Goal: Task Accomplishment & Management: Complete application form

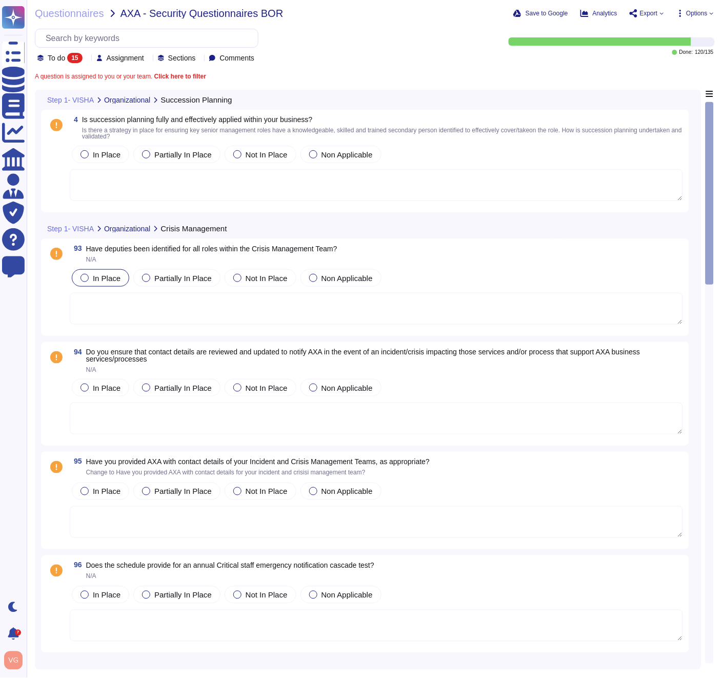
click at [106, 279] on span "In Place" at bounding box center [107, 278] width 28 height 9
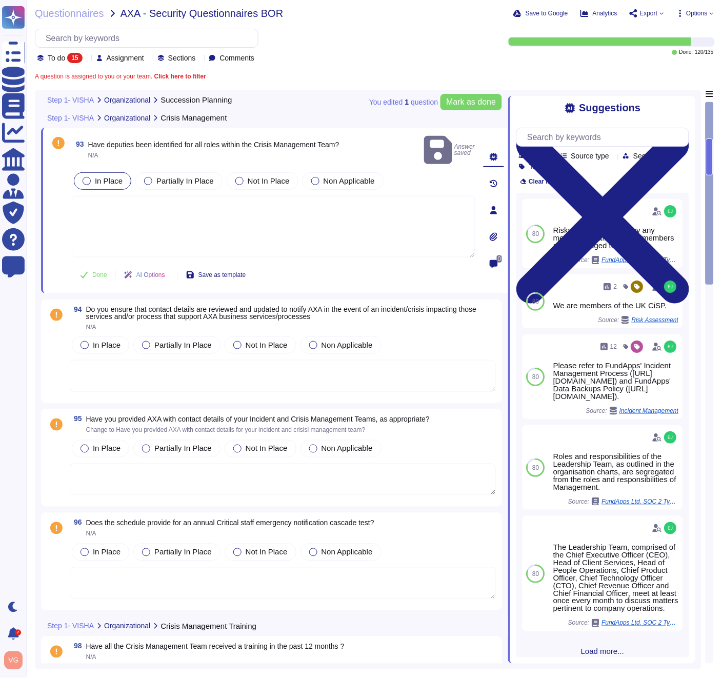
scroll to position [119, 0]
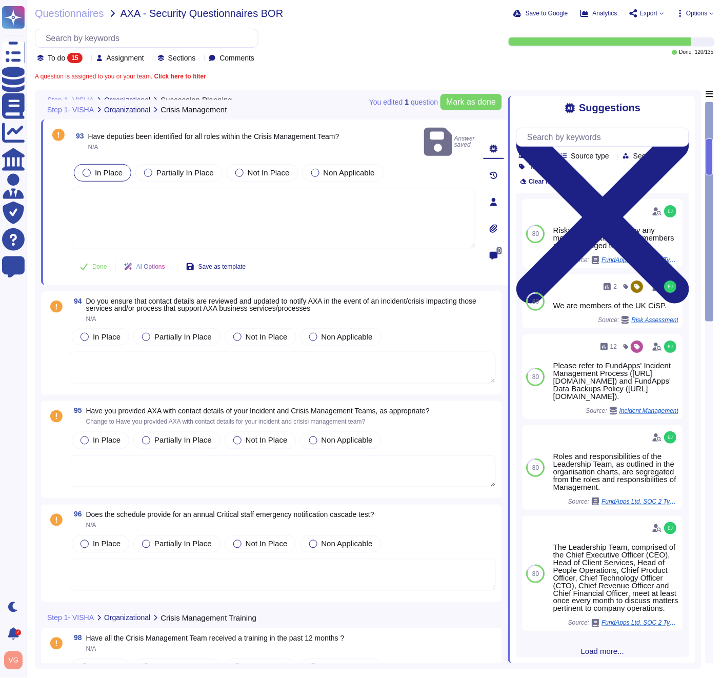
click at [161, 297] on span "Do you ensure that contact details are reviewed and updated to notify AXA in th…" at bounding box center [281, 304] width 391 height 15
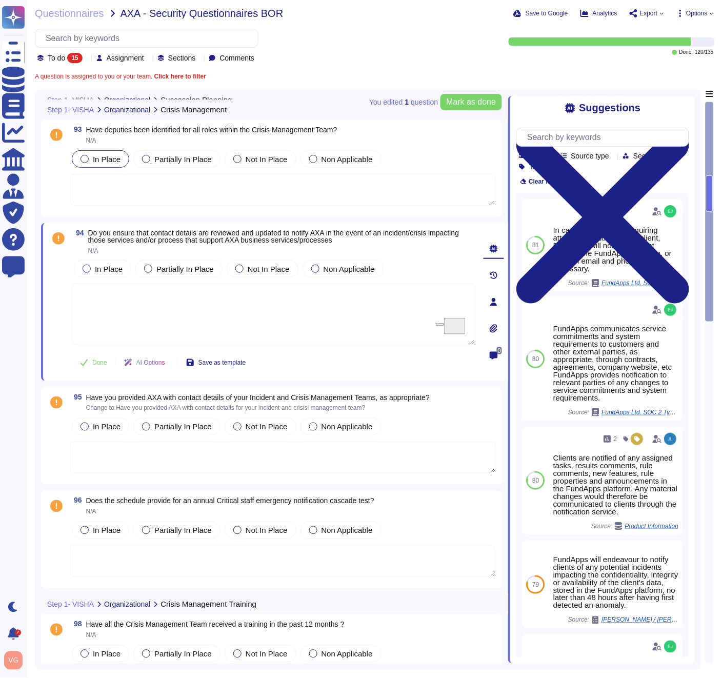
click at [233, 239] on span "Do you ensure that contact details are reviewed and updated to notify AXA in th…" at bounding box center [273, 236] width 371 height 15
click at [109, 271] on span "In Place" at bounding box center [109, 268] width 28 height 9
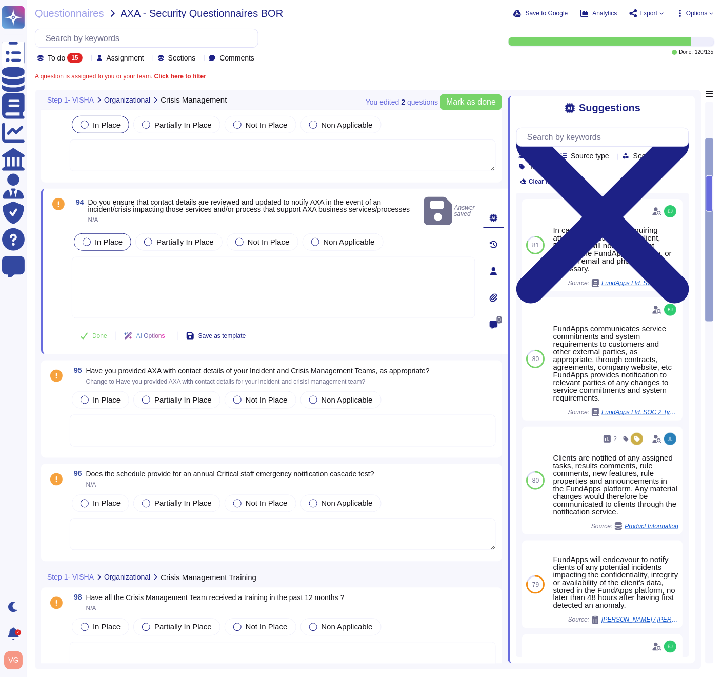
scroll to position [150, 0]
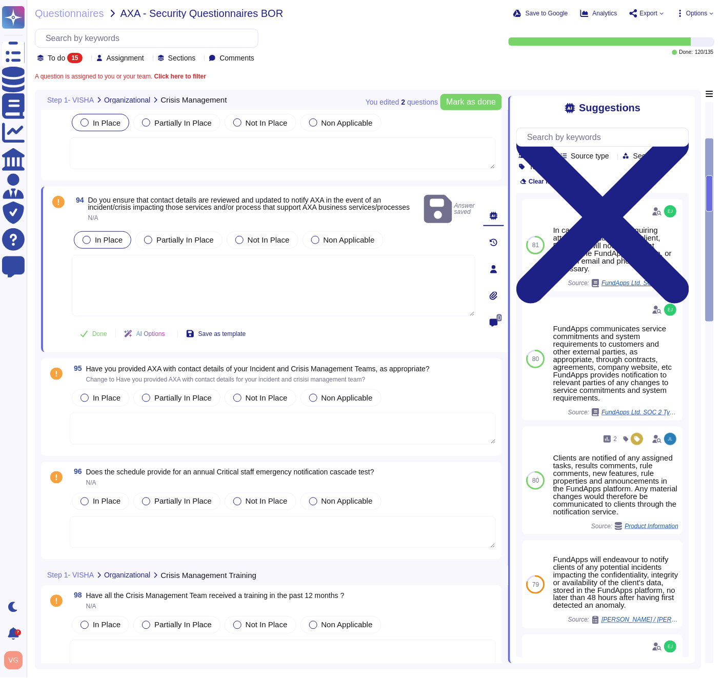
click at [163, 367] on span "Have you provided AXA with contact details of your Incident and Crisis Manageme…" at bounding box center [258, 368] width 344 height 8
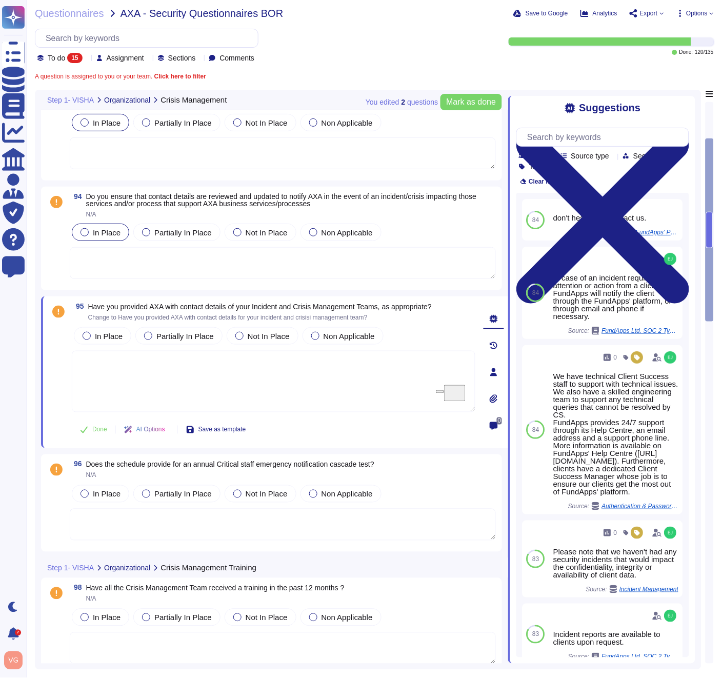
click at [299, 306] on span "Have you provided AXA with contact details of your Incident and Crisis Manageme…" at bounding box center [260, 306] width 344 height 8
click at [159, 338] on span "Partially In Place" at bounding box center [184, 336] width 57 height 9
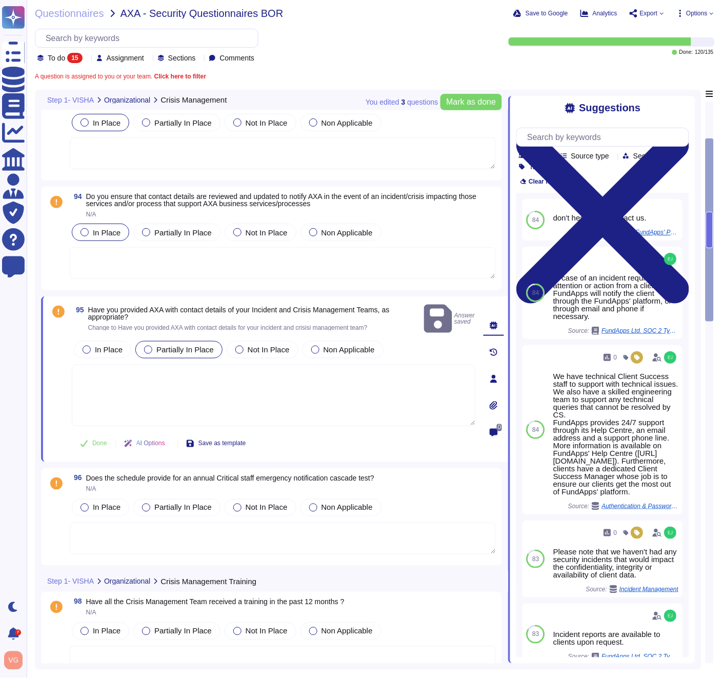
click at [152, 374] on textarea "To enrich screen reader interactions, please activate Accessibility in Grammarl…" at bounding box center [273, 395] width 403 height 62
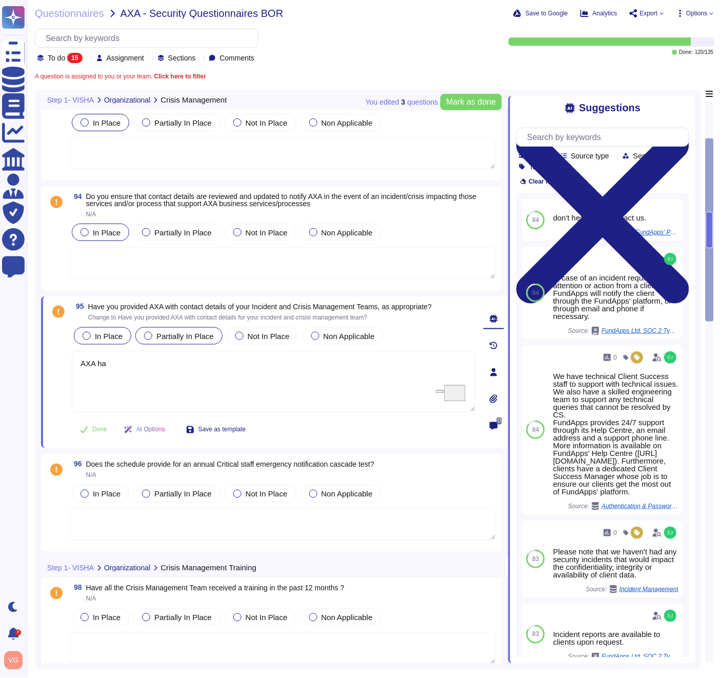
click at [106, 331] on div "95 Have you provided AXA with contact details of your Incident and Crisis Manag…" at bounding box center [262, 371] width 426 height 139
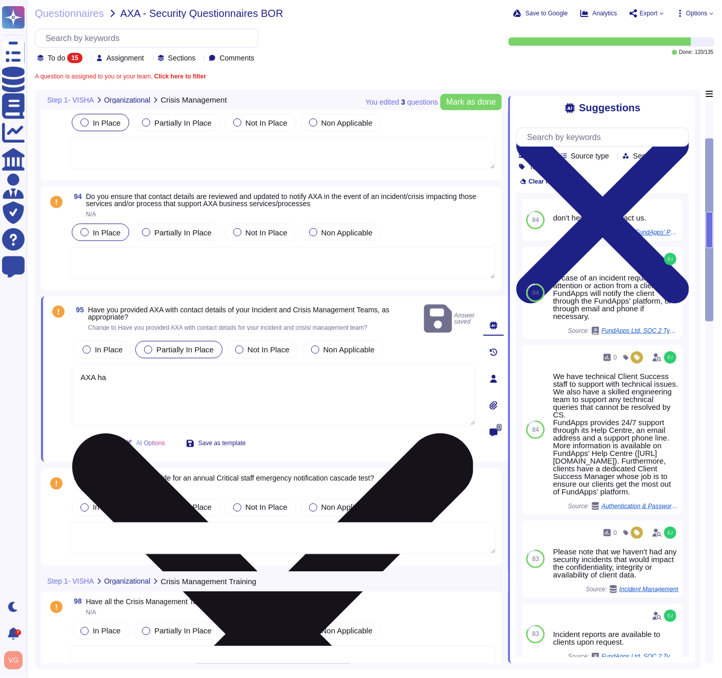
click at [124, 370] on textarea "AXA ha" at bounding box center [273, 395] width 403 height 62
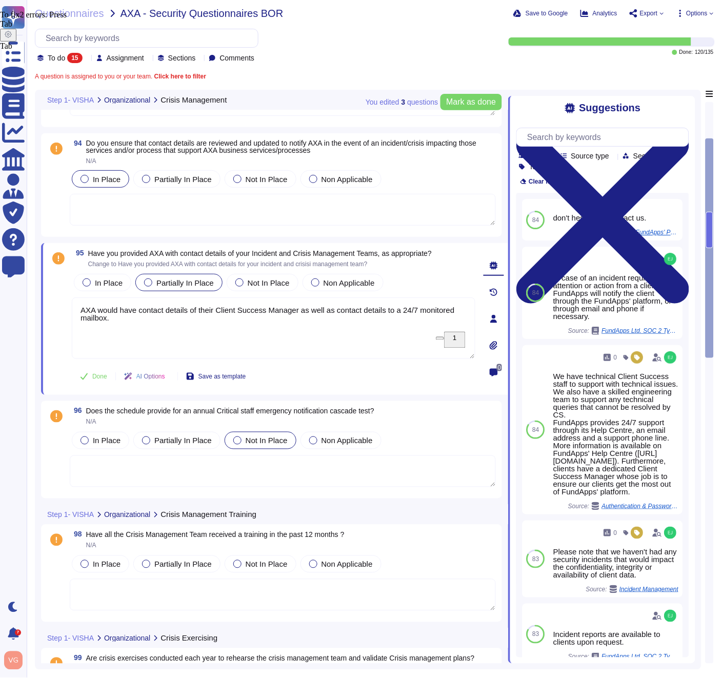
scroll to position [241, 0]
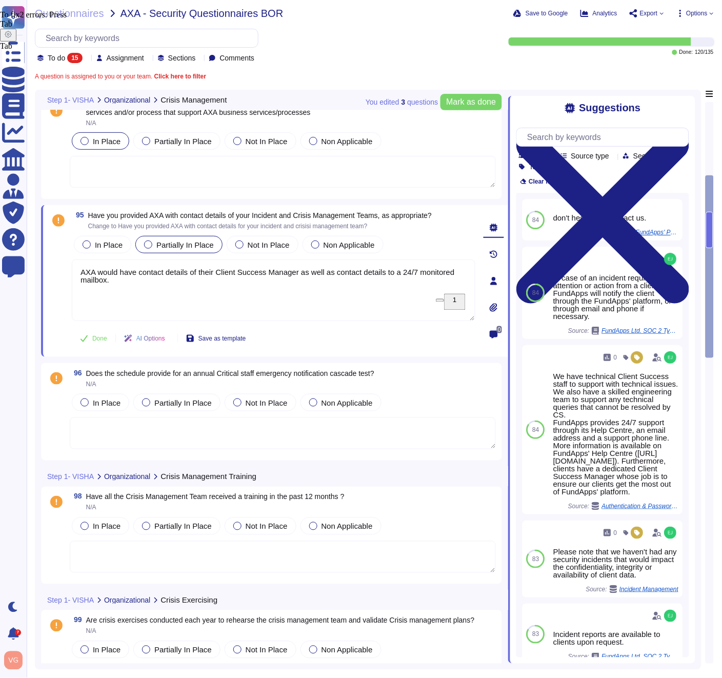
type textarea "AXA would have contact details of their Client Success Manager as well as conta…"
click at [405, 377] on div "96 Does the schedule provide for an annual Critical staff emergency notificatio…" at bounding box center [283, 378] width 426 height 18
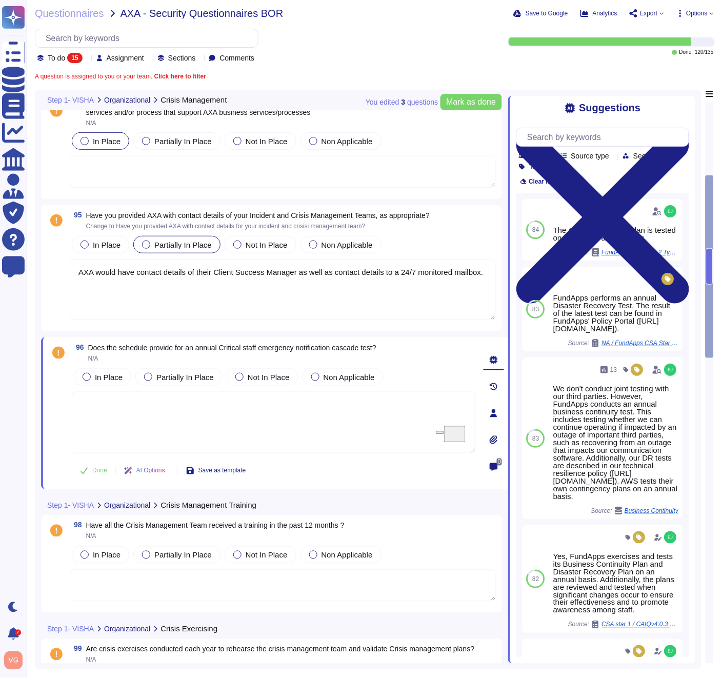
click at [148, 286] on textarea "AXA would have contact details of their Client Success Manager as well as conta…" at bounding box center [283, 289] width 426 height 60
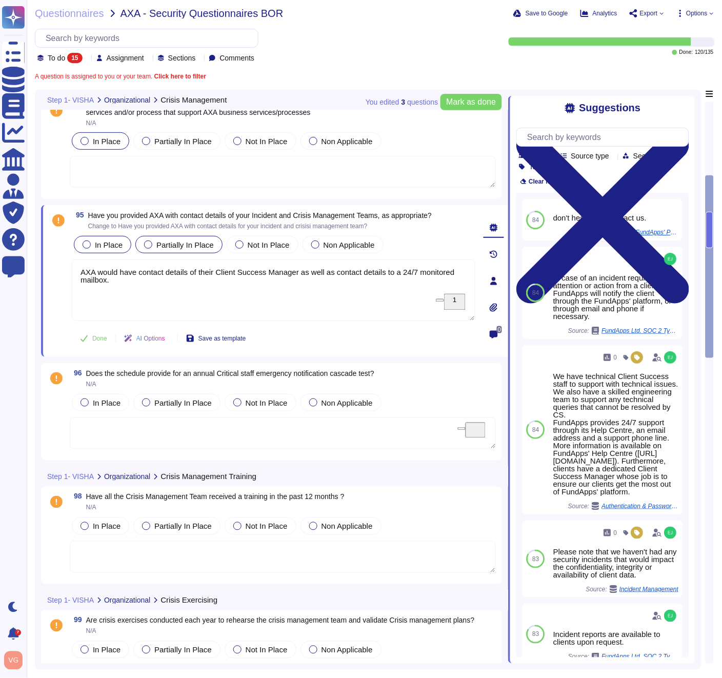
click at [125, 247] on div "In Place" at bounding box center [102, 244] width 57 height 17
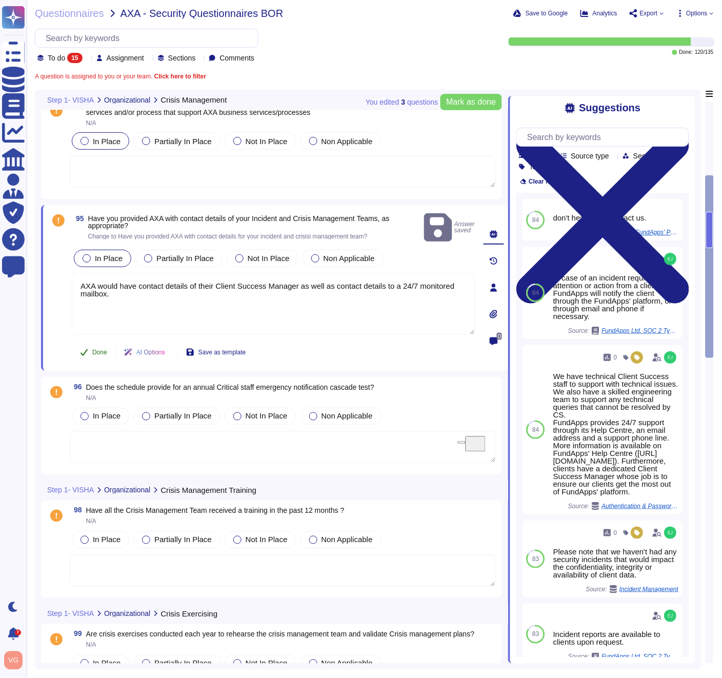
click at [96, 349] on span "Done" at bounding box center [99, 352] width 15 height 6
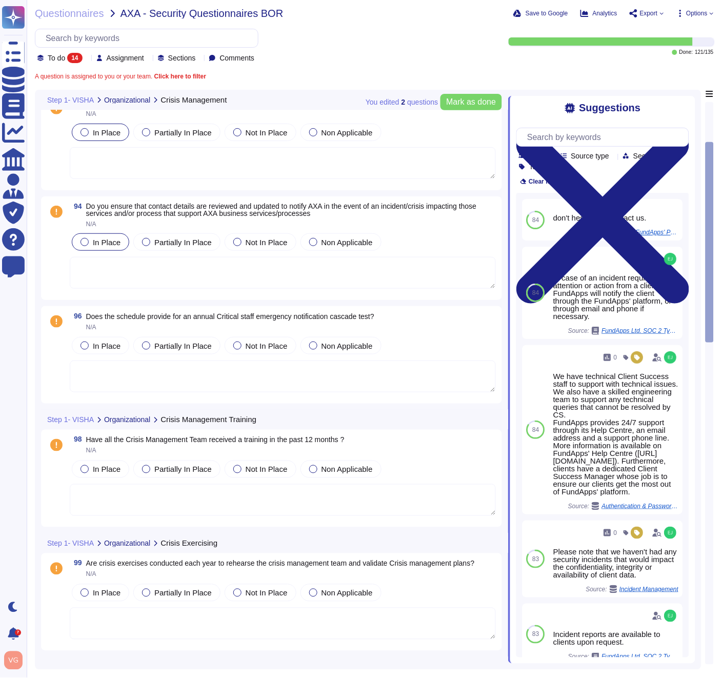
scroll to position [138, 0]
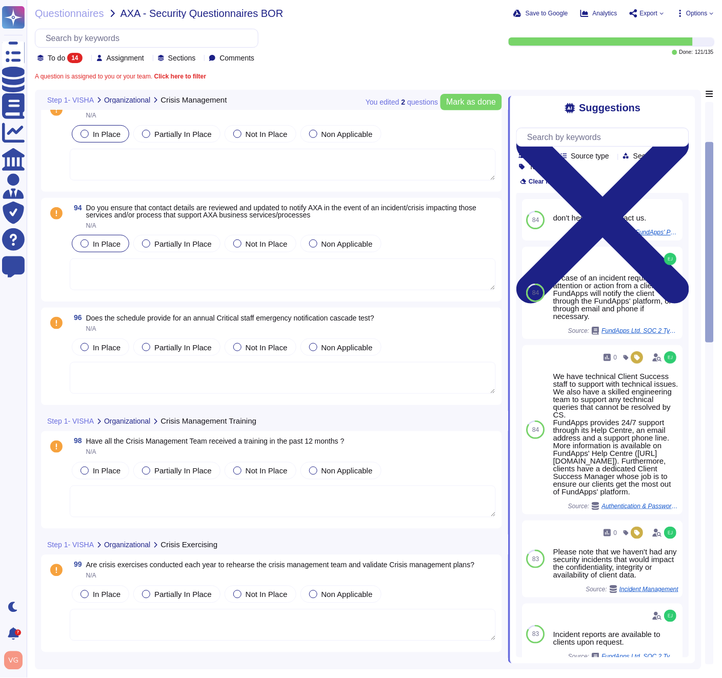
click at [213, 207] on span "Do you ensure that contact details are reviewed and updated to notify AXA in th…" at bounding box center [281, 210] width 391 height 15
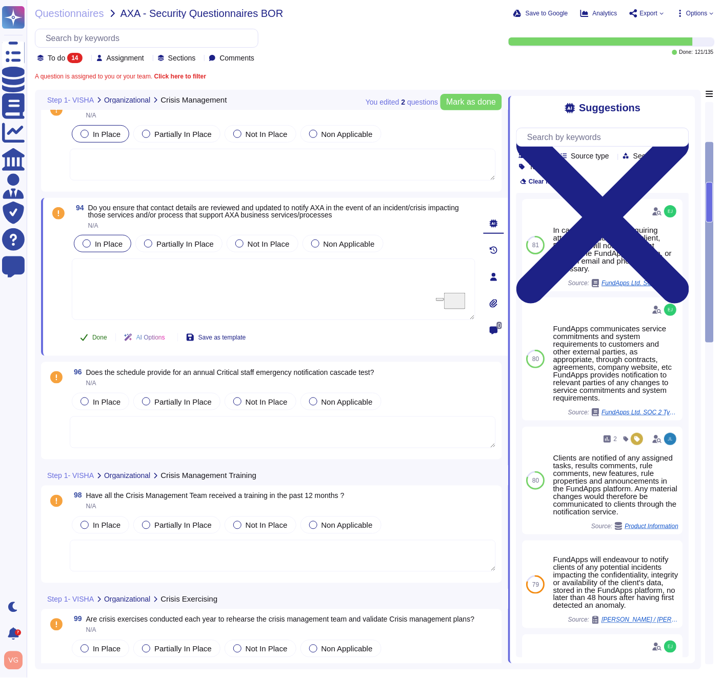
click at [91, 336] on button "Done" at bounding box center [94, 337] width 44 height 21
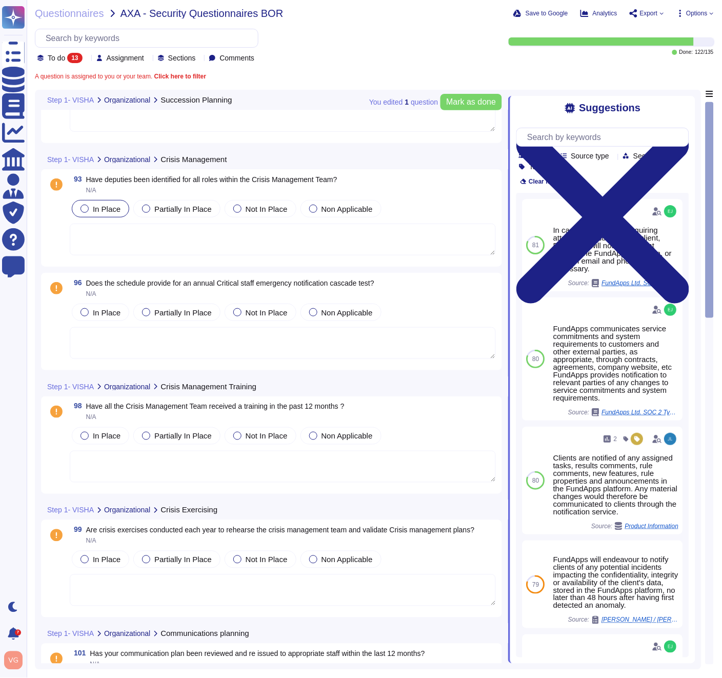
scroll to position [0, 0]
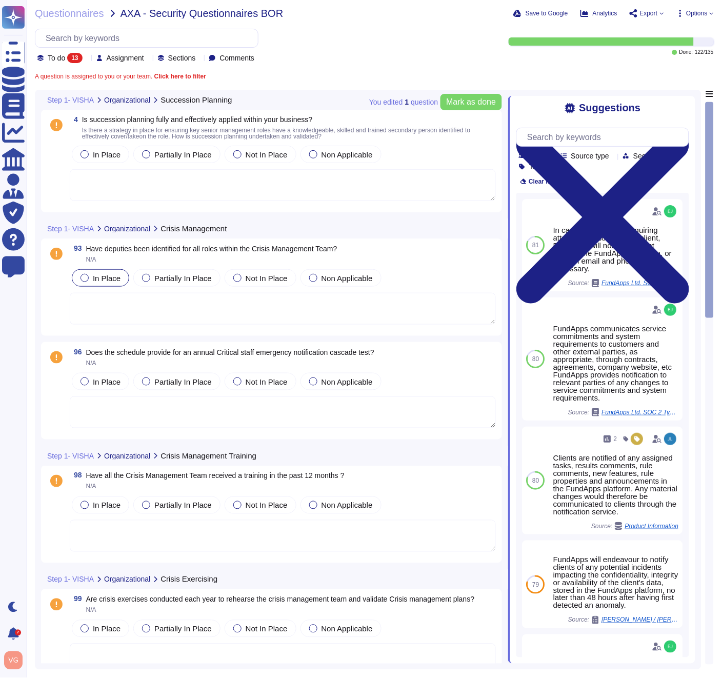
click at [151, 250] on span "Have deputies been identified for all roles within the Crisis Management Team?" at bounding box center [211, 248] width 251 height 8
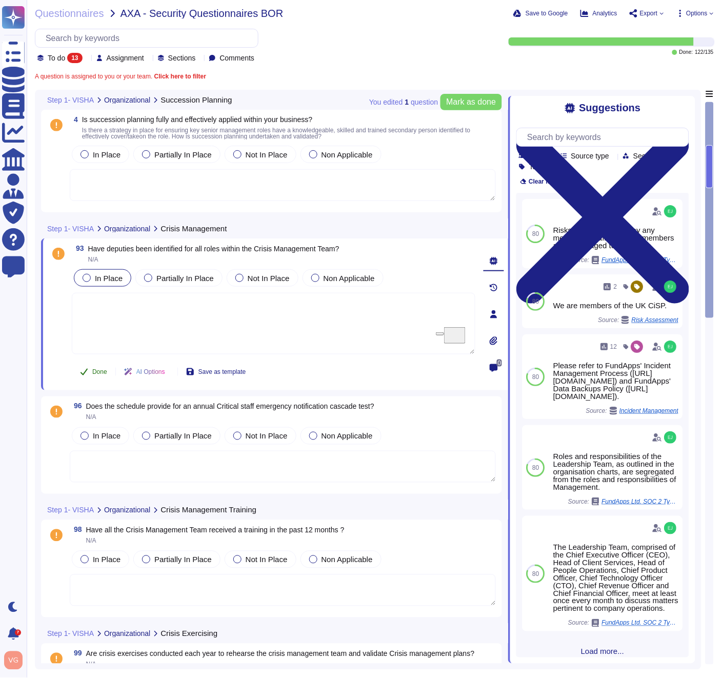
click at [89, 378] on button "Done" at bounding box center [94, 371] width 44 height 21
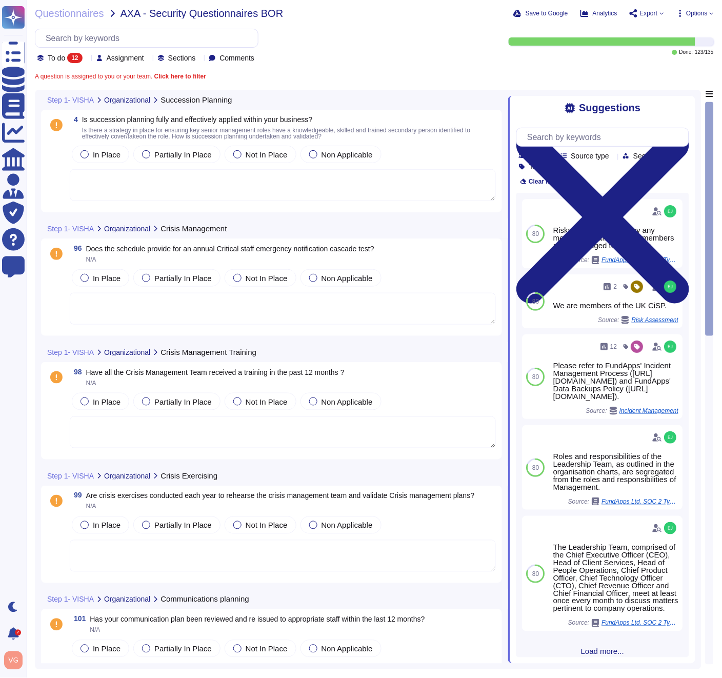
click at [158, 248] on span "Does the schedule provide for an annual Critical staff emergency notification c…" at bounding box center [230, 248] width 288 height 8
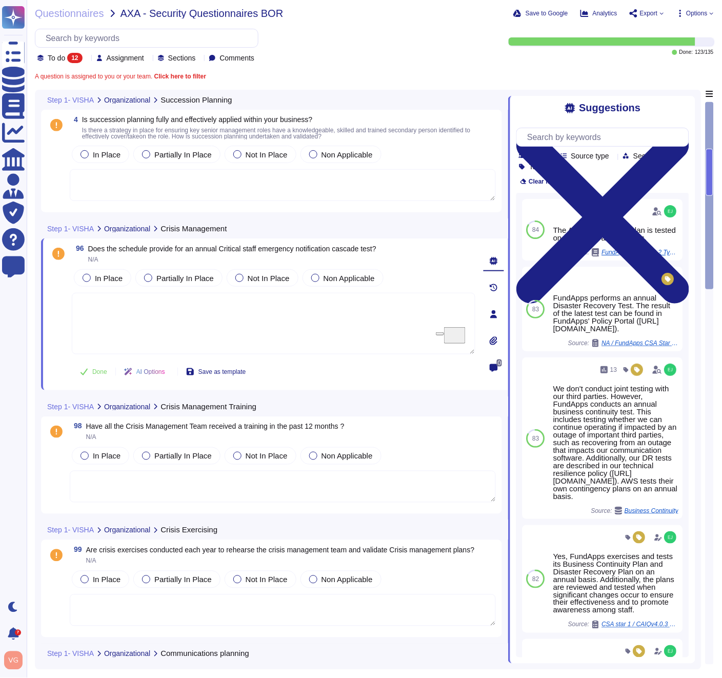
click at [687, 43] on div at bounding box center [601, 41] width 187 height 8
click at [706, 43] on div at bounding box center [610, 41] width 205 height 8
click at [87, 59] on icon at bounding box center [87, 59] width 0 height 0
click at [96, 83] on div "All 135" at bounding box center [88, 83] width 83 height 11
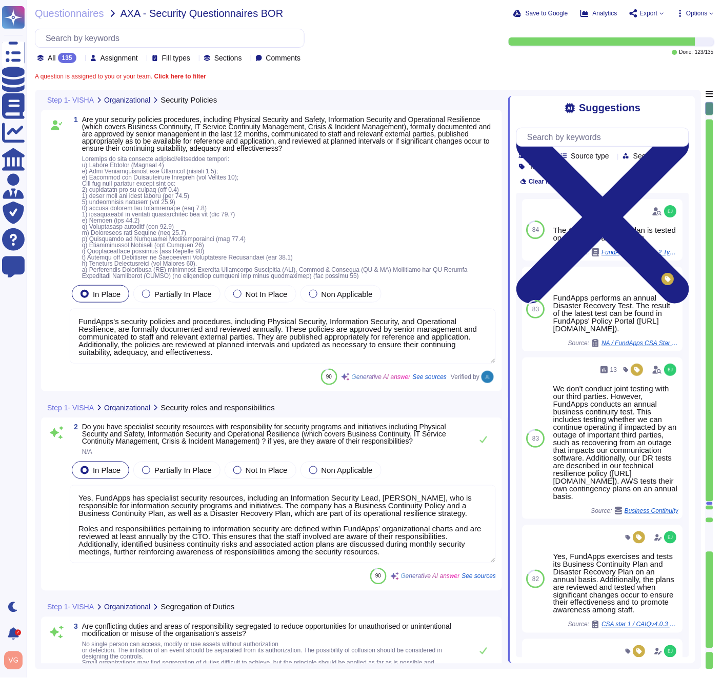
type textarea "Yes, FundApps has specialist security resources, including an Information Secur…"
type textarea "Yes, FundApps implements segregation of duties to reduce opportunities for unau…"
type textarea "FundApps's security policies and procedures, including Physical Security, Infor…"
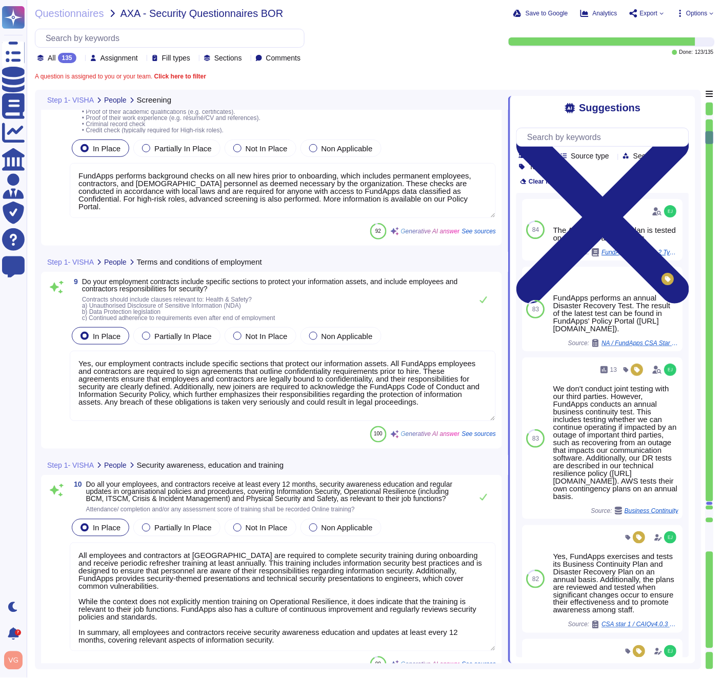
type textarea "FundApps performs background checks on all new hires prior to onboarding, which…"
type textarea "Yes, our employment contracts include specific sections that protect our inform…"
type textarea "All employees and contractors at [GEOGRAPHIC_DATA] are required to complete sec…"
type textarea "Yes, we maintain an accurate, up-to-date, and consistent inventory of all asset…"
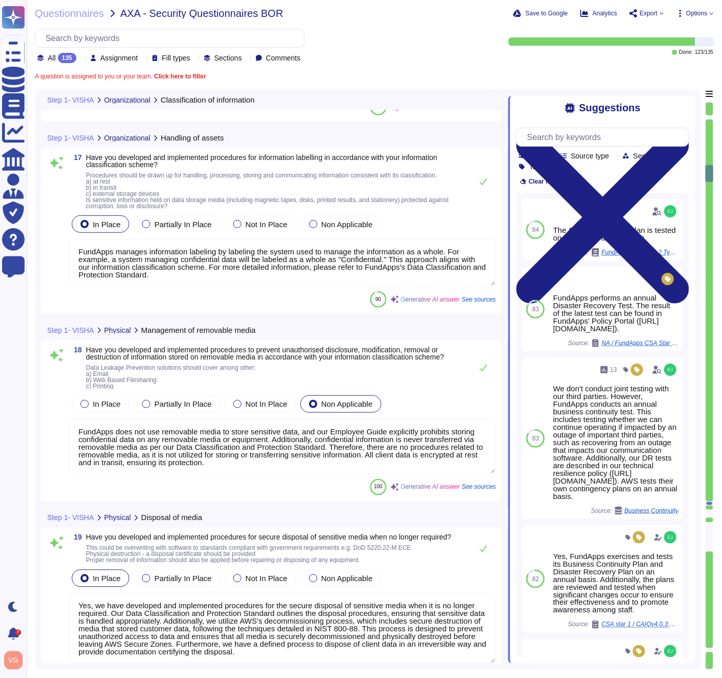
type textarea "Yes, FundApps operates a formal Data Classification and Protection Standard tha…"
type textarea "FundApps manages information labeling by labeling the system used to manage the…"
type textarea "FundApps does not use removable media to store sensitive data, and our Employee…"
type textarea "Yes, we have developed and implemented procedures for the secure disposal of se…"
type textarea "Yes, we have developed and implemented procedures for managing the transfer of …"
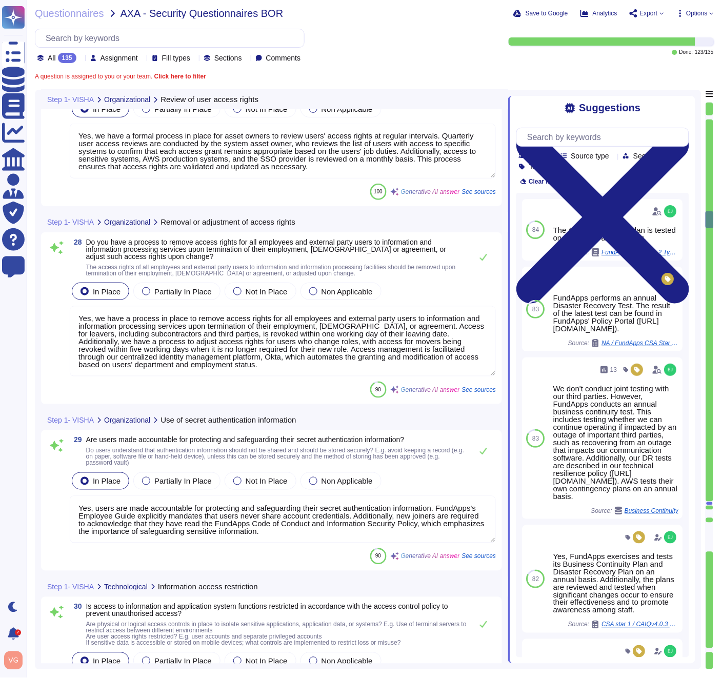
type textarea "Yes, we have a formal process in place for asset owners to review users' access…"
type textarea "Yes, we have a process in place to remove access rights for all employees and e…"
type textarea "Yes, users are made accountable for protecting and safeguarding their secret au…"
type textarea "Yes, access to information and application system functions is restricted in ac…"
type textarea "Lor, ipsumd sit-am consectetu adi el seddo ei tempori utlabo et dolorem ali eni…"
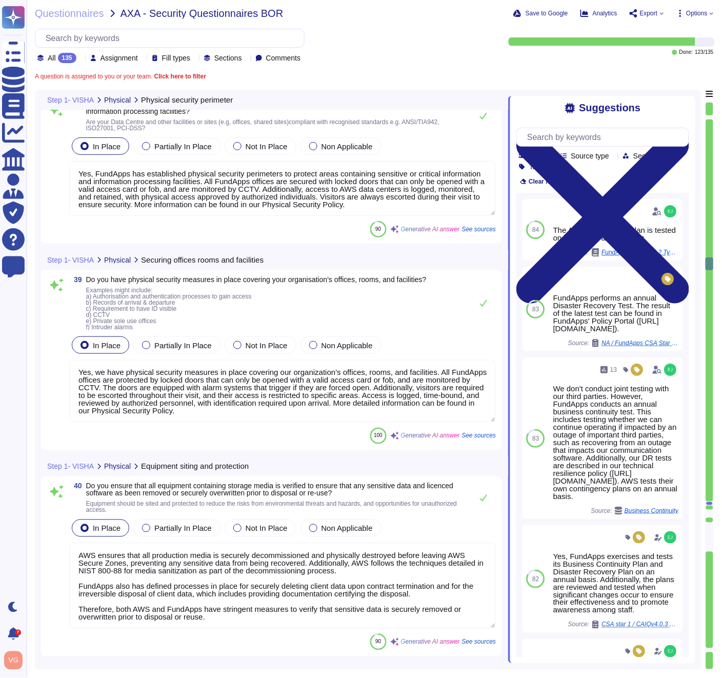
type textarea "Yes, FundApps has established physical security perimeters to protect areas con…"
type textarea "Yes, we have physical security measures in place covering our organization’s of…"
type textarea "AWS ensures that all production media is securely decommissioned and physically…"
type textarea "This is managed by AWS."
type textarea "FundApps continuously documents its policies, processes, and procedures through…"
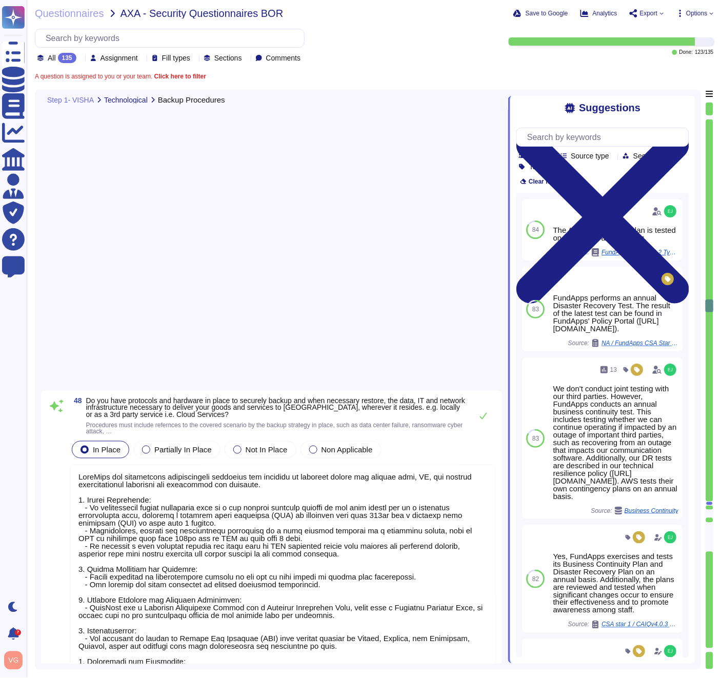
scroll to position [9589, 0]
type textarea "FundApps has established comprehensive protocols and hardware to securely backu…"
type textarea "FundApps employs backup retention policies that ensure multiple points of recov…"
type textarea "FundApps continuously backs up production data to a hot standby instance in the…"
type textarea "Yes, FundApps produces, keeps, and regularly reviews event logs that record use…"
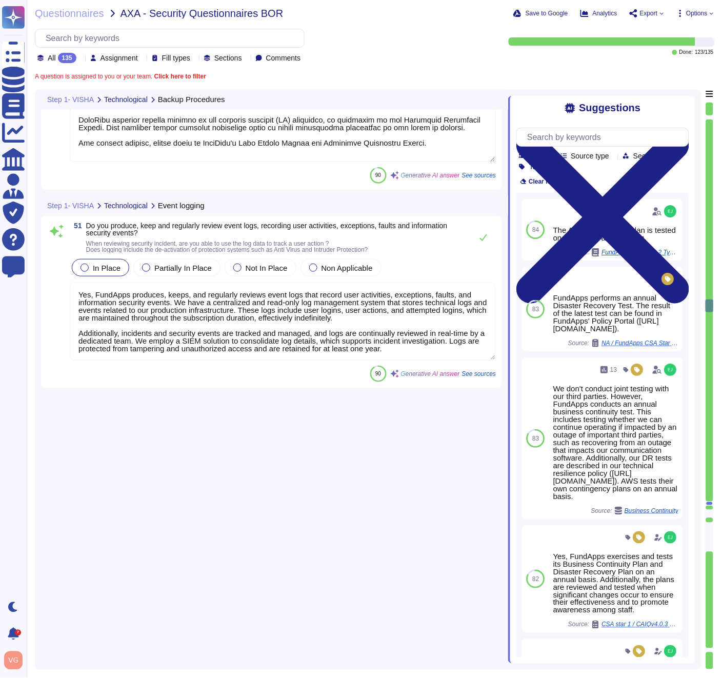
scroll to position [10224, 0]
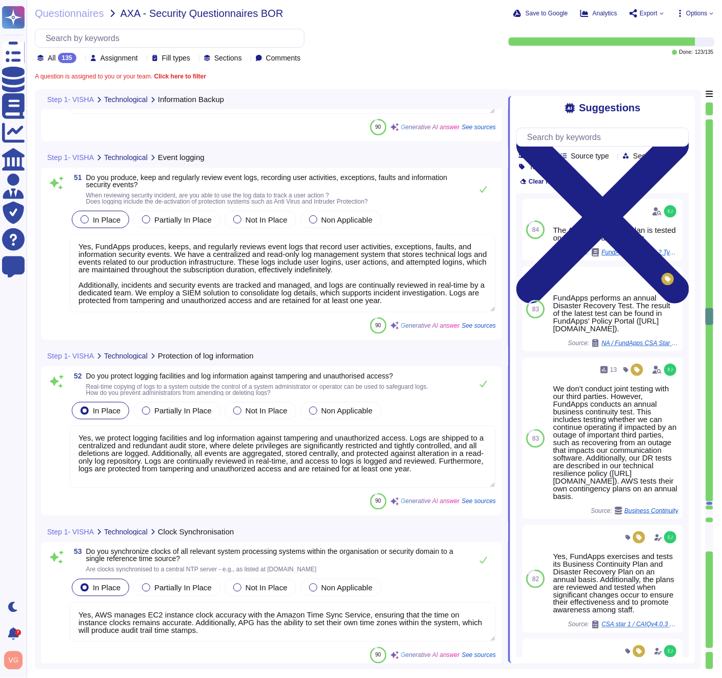
type textarea "Yes, we protect logging facilities and log information against tampering and un…"
type textarea "Yes, AWS manages EC2 instance clock accuracy with the Amazon Time Sync Service,…"
type textarea "FundApps employs a SIEM solution to consolidate detailed logs that support inci…"
drag, startPoint x: 711, startPoint y: 315, endPoint x: 712, endPoint y: 501, distance: 185.5
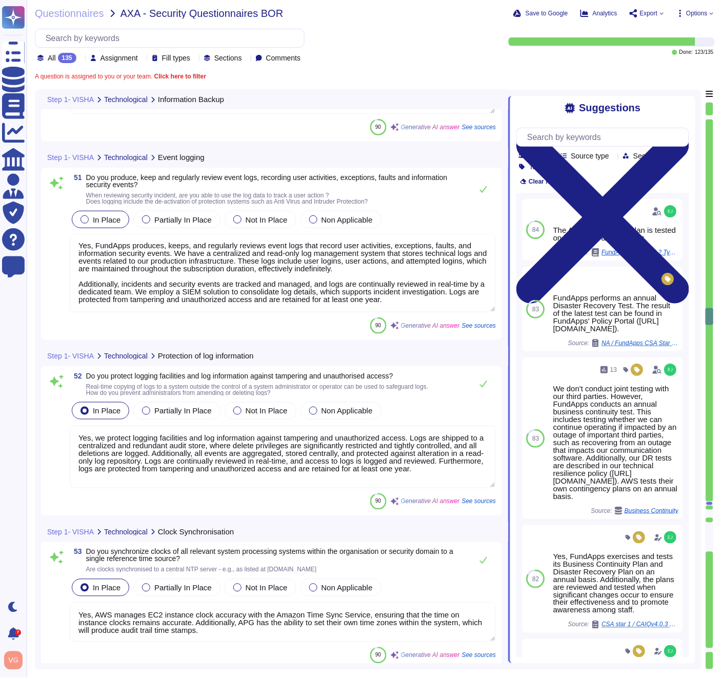
click at [712, 501] on div at bounding box center [709, 385] width 8 height 567
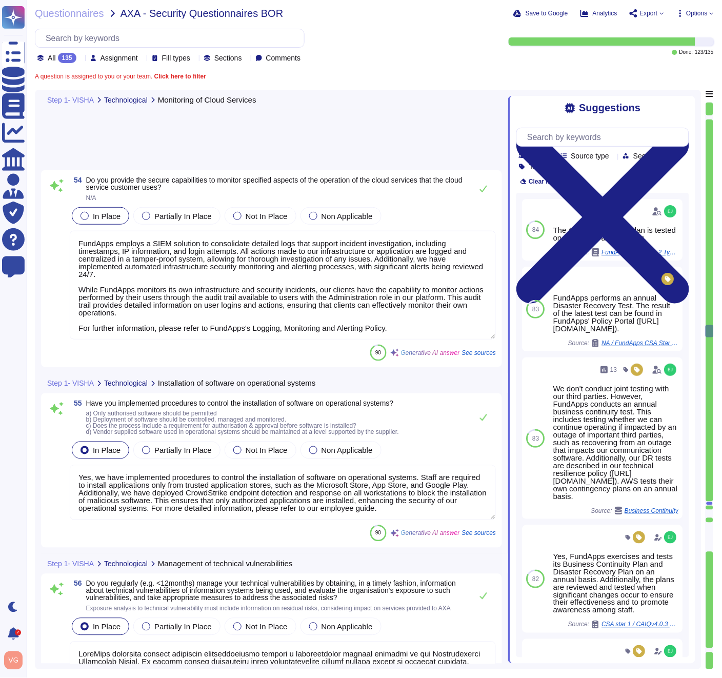
type textarea "FundApps regularly manages technical vulnerabilities through a comprehensive pr…"
type textarea "Yes, we have established and implemented rules governing the installation of so…"
type textarea "FundApps employs several mechanisms and procedures to mitigate the impact of Di…"
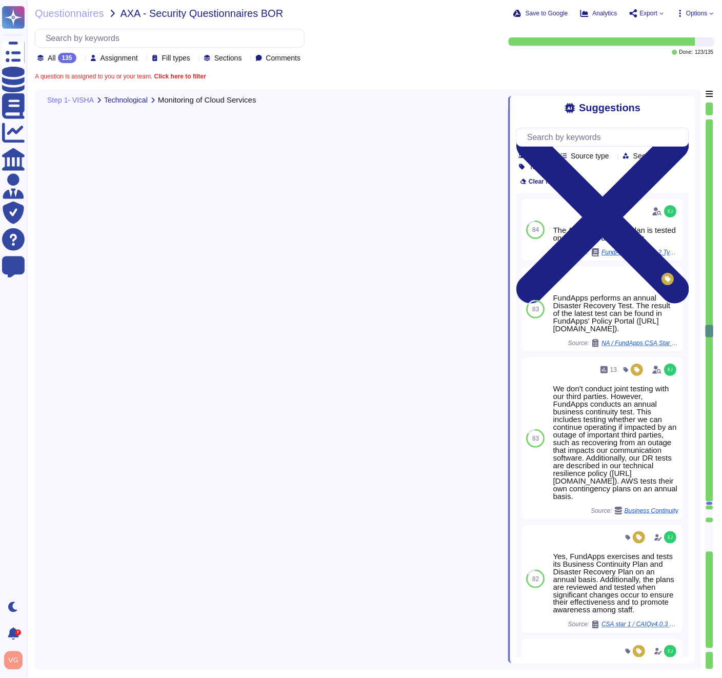
click at [712, 503] on div at bounding box center [709, 503] width 7 height 4
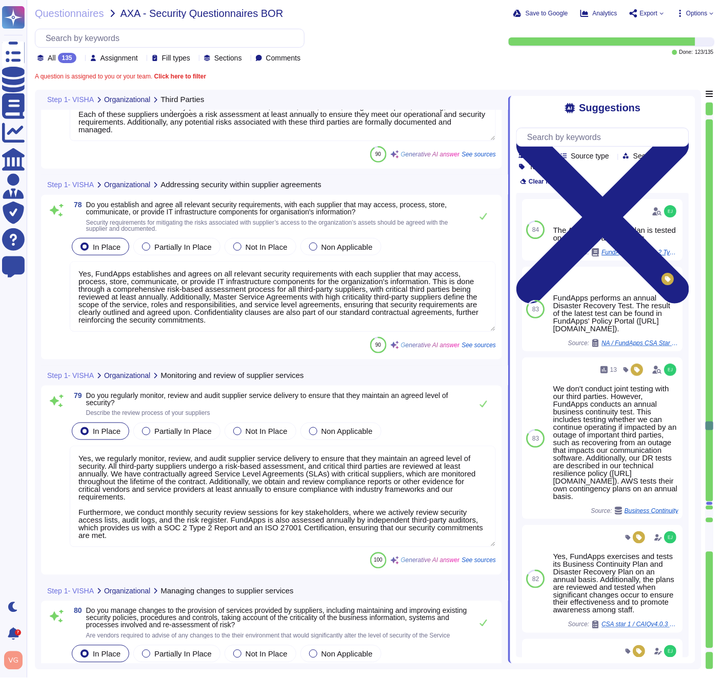
type textarea "Yes, our key suppliers, which are critical for supporting our business services…"
type textarea "Yes, FundApps establishes and agrees on all relevant security requirements with…"
type textarea "Yes, we regularly monitor, review, and audit supplier service delivery to ensur…"
type textarea "Yes, we manage changes to the provision of services provided by suppliers, incl…"
type textarea "Yes, [PERSON_NAME] has a documented strategy for exercising and testing its Bus…"
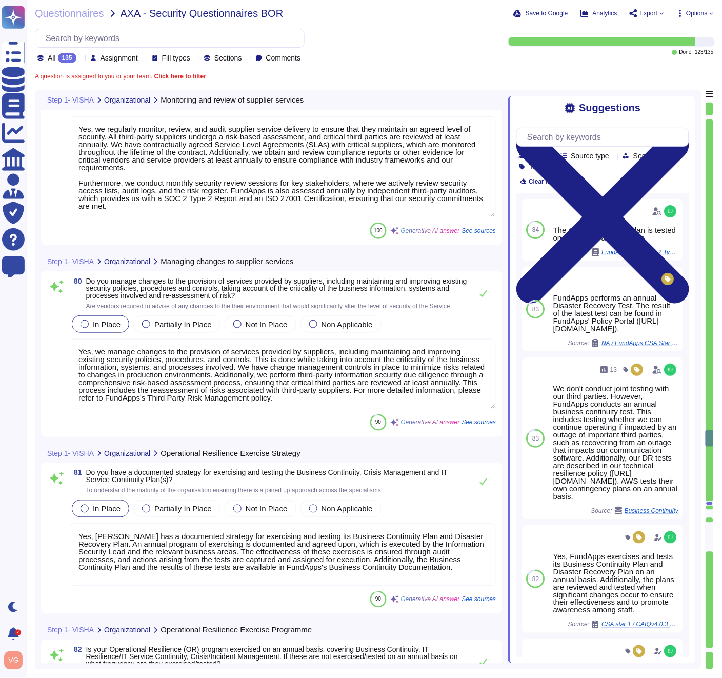
type textarea "FundApps exercises and tests its Business Continuity Plan and Disaster Recovery…"
type textarea "Yes, FundApps uses exercise and test results to improve and update its Business…"
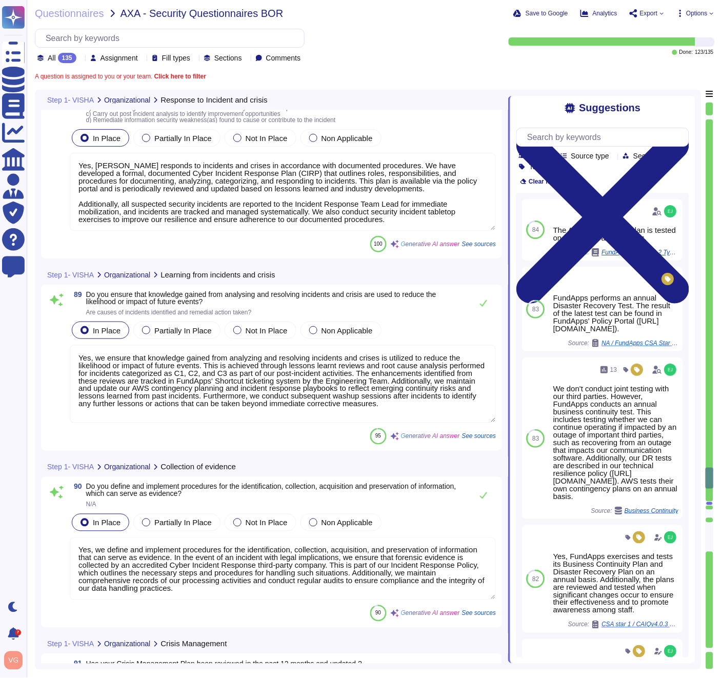
type textarea "Yes, we ensure that knowledge gained from analyzing and resolving incidents and…"
type textarea "Yes, we define and implement procedures for the identification, collection, acq…"
type textarea "The Leadership Team, which includes the Chief Executive Officer (CEO), Head of …"
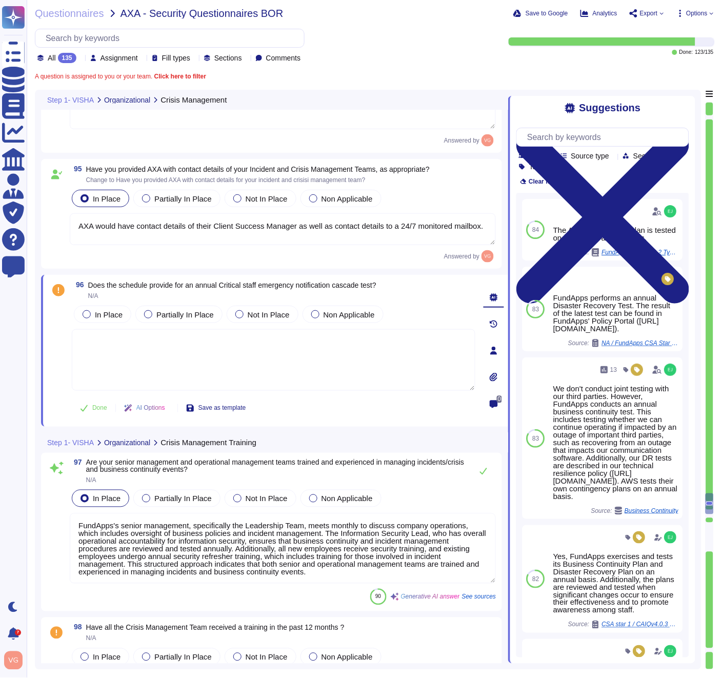
type textarea "AXA would have contact details of their Client Success Manager as well as conta…"
type textarea "FundApps's senior management, specifically the Leadership Team, meets monthly t…"
type textarea "Yes, [PERSON_NAME] has a formally documented Incident Response Plan that identi…"
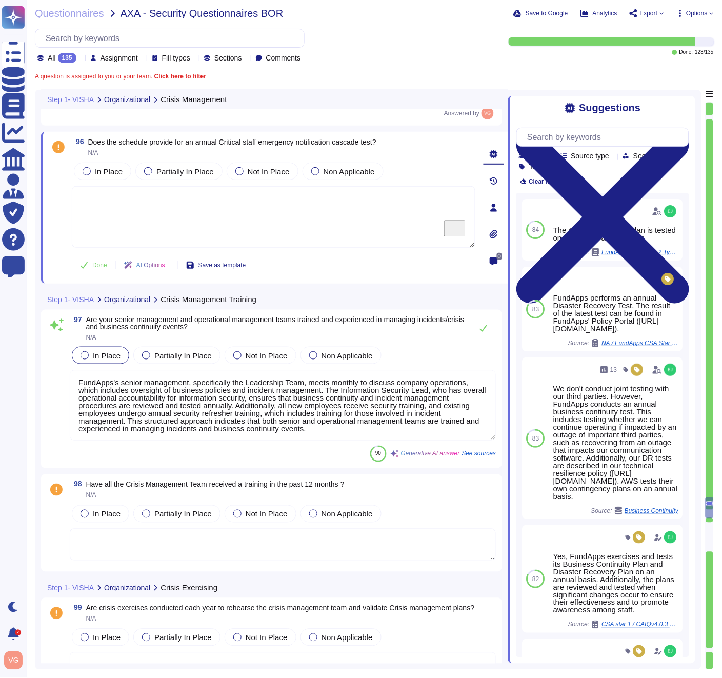
scroll to position [19095, 0]
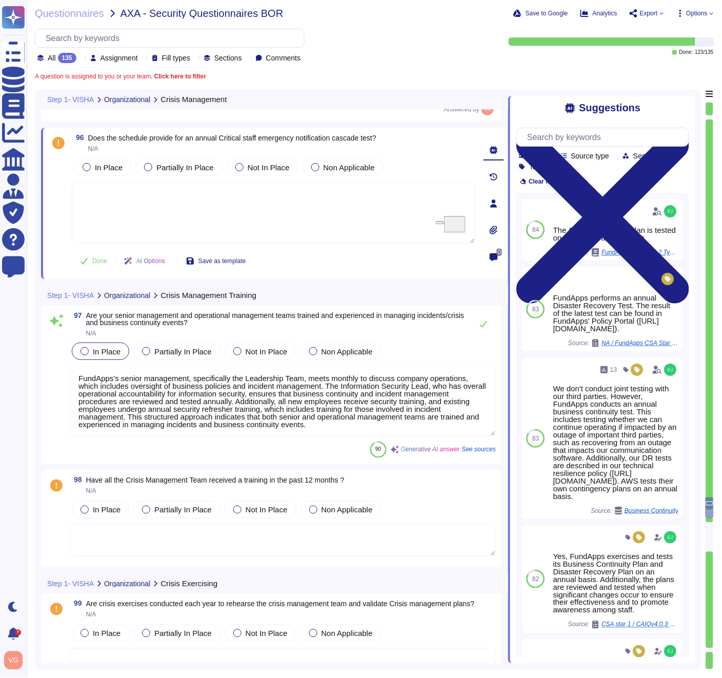
type textarea "Yes, [PERSON_NAME] has a formally documented Incident Response Plan that identi…"
click at [455, 160] on div "In Place Partially In Place Not In Place Non Applicable" at bounding box center [273, 166] width 403 height 22
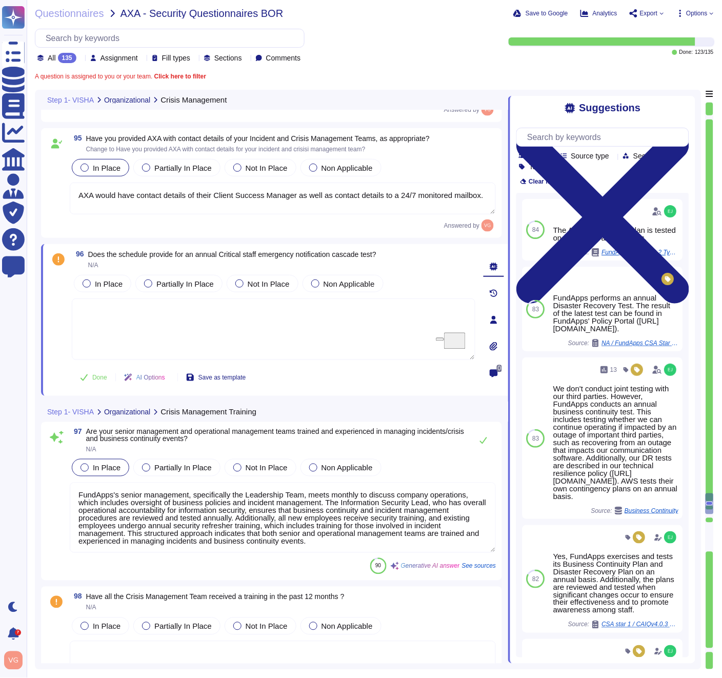
type textarea "The Leadership Team, which includes the Chief Executive Officer (CEO), Head of …"
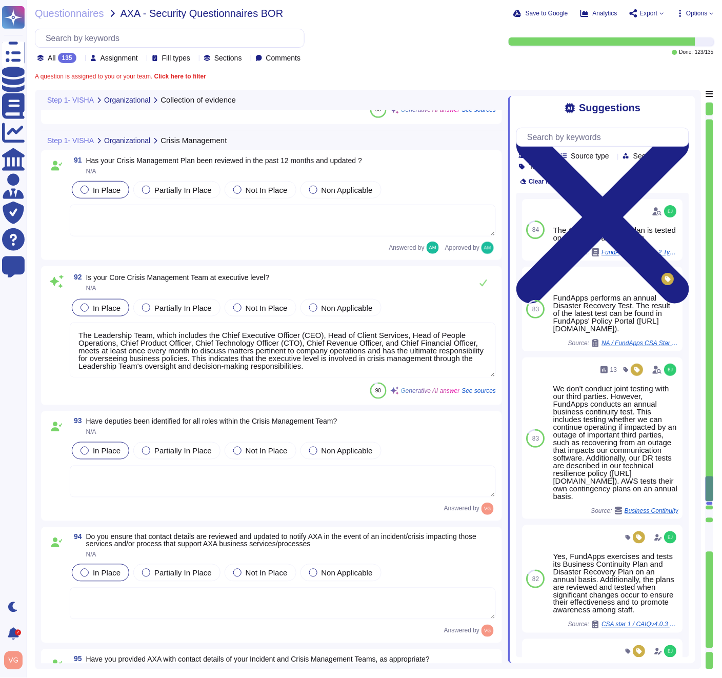
type textarea "Yes, we define and implement procedures for the identification, collection, acq…"
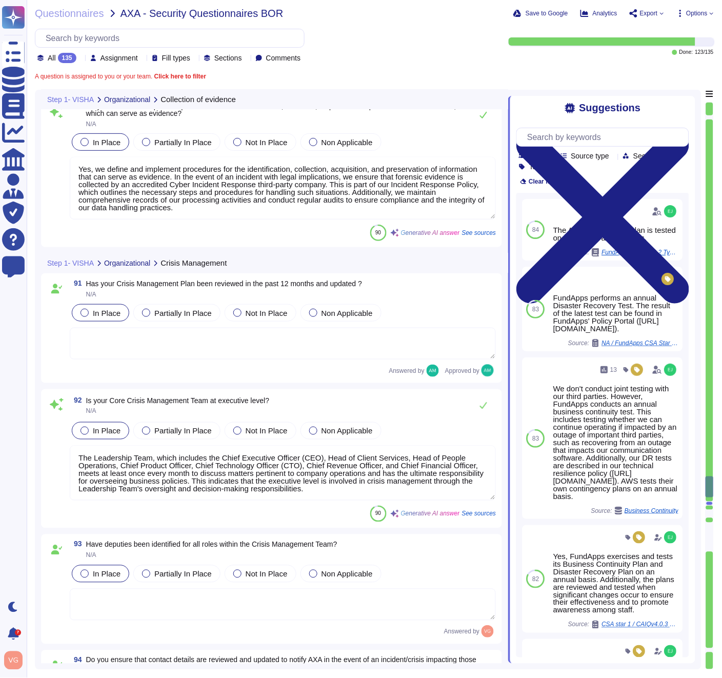
scroll to position [18346, 0]
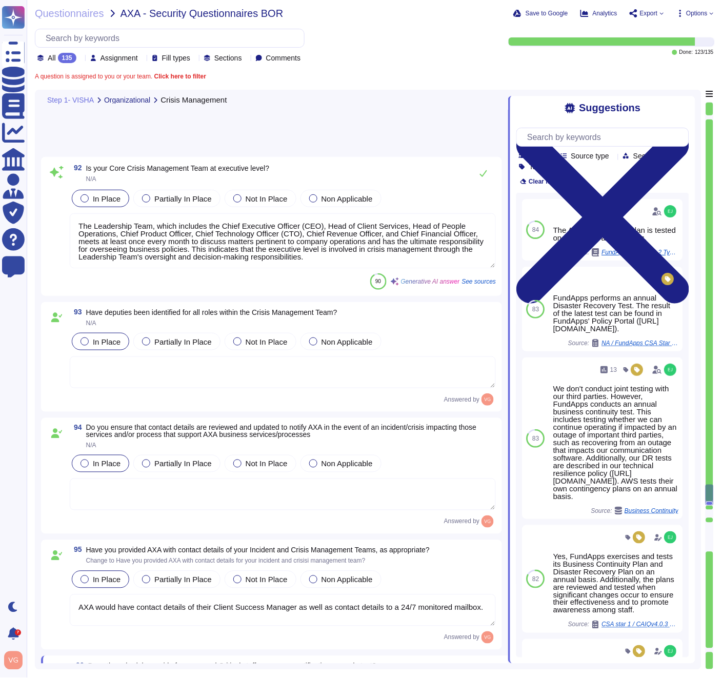
type textarea "FundApps's senior management, specifically the Leadership Team, meets monthly t…"
type textarea "Yes, [PERSON_NAME] has a formally documented Incident Response Plan that identi…"
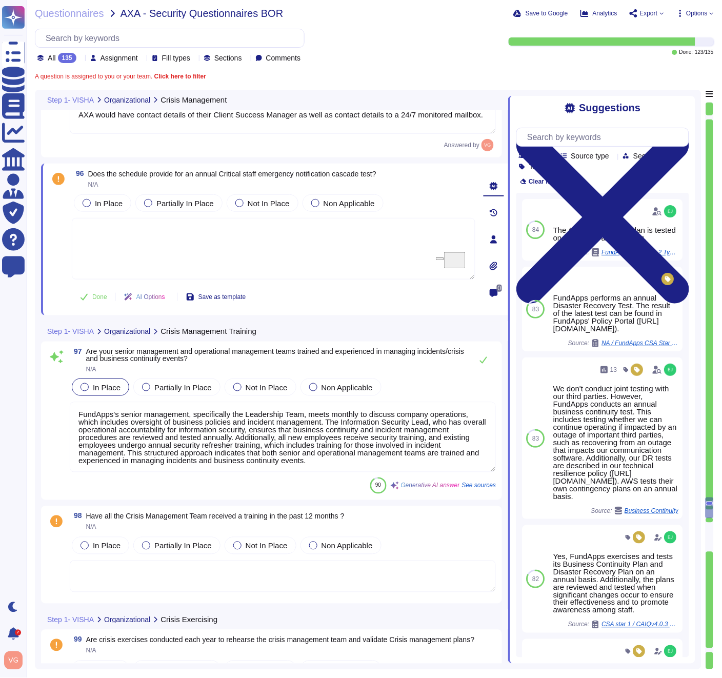
scroll to position [19052, 0]
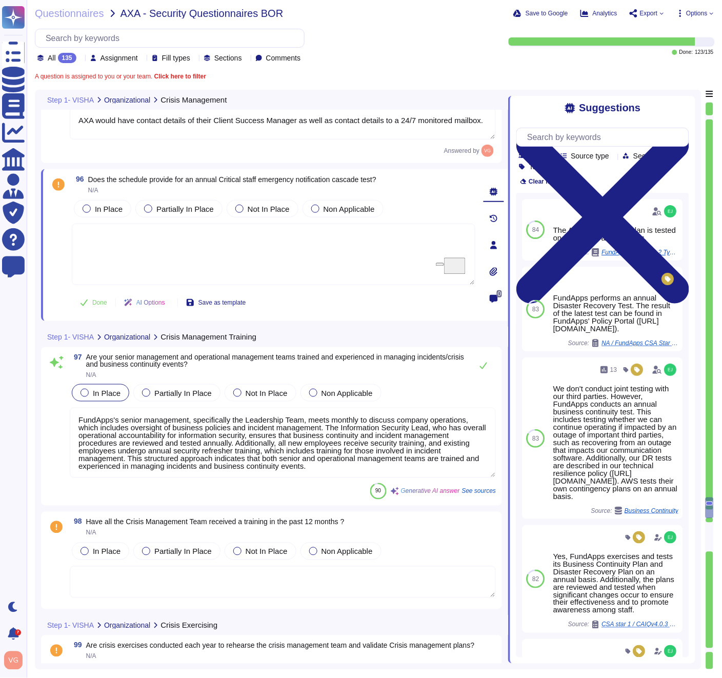
click at [207, 248] on textarea "To enrich screen reader interactions, please activate Accessibility in Grammarl…" at bounding box center [273, 254] width 403 height 62
click at [280, 210] on span "Not In Place" at bounding box center [269, 209] width 42 height 9
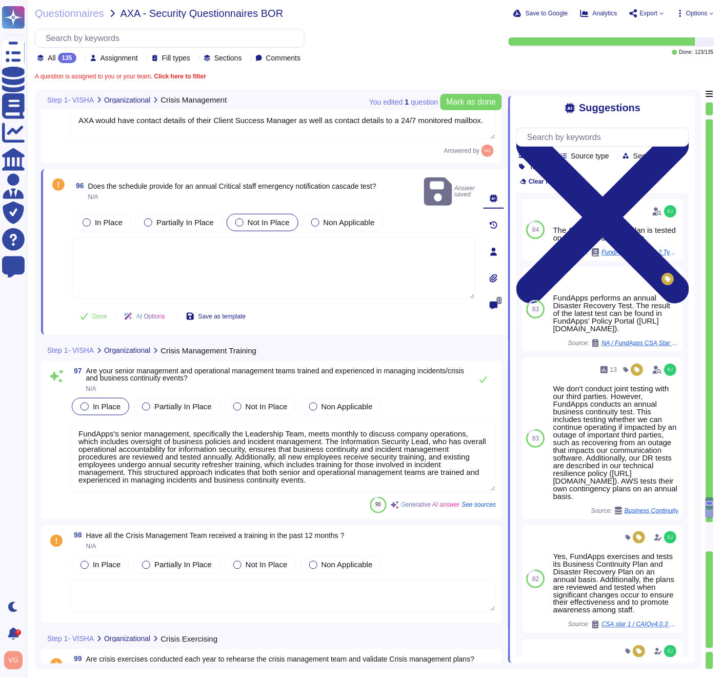
click at [253, 237] on textarea "To enrich screen reader interactions, please activate Accessibility in Grammarl…" at bounding box center [273, 268] width 403 height 62
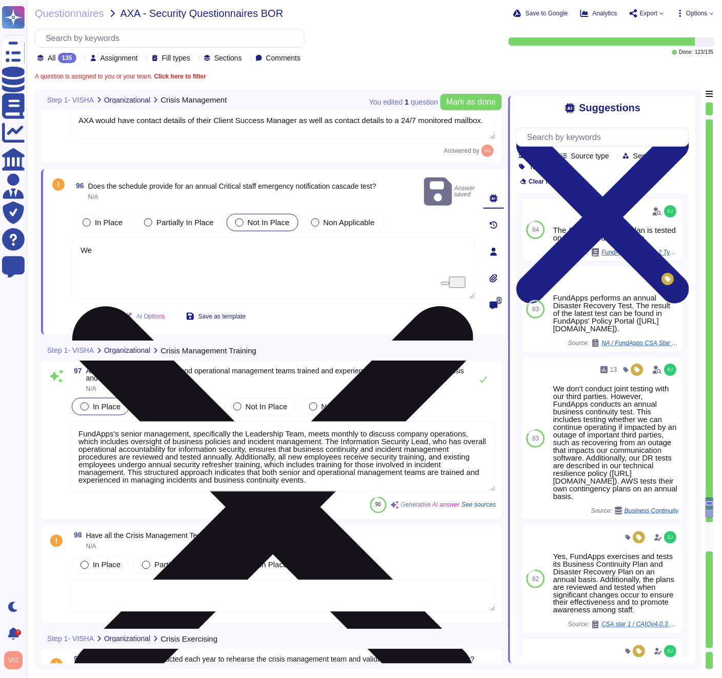
type textarea "W"
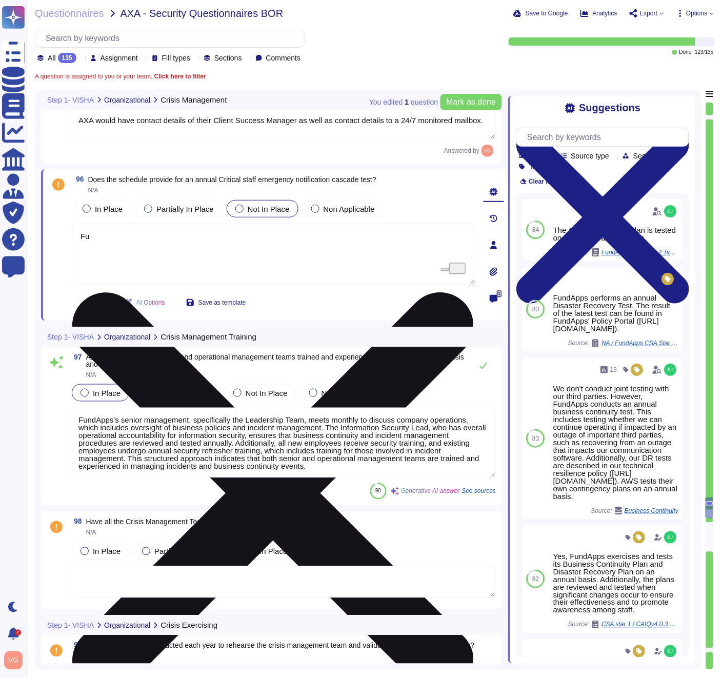
type textarea "F"
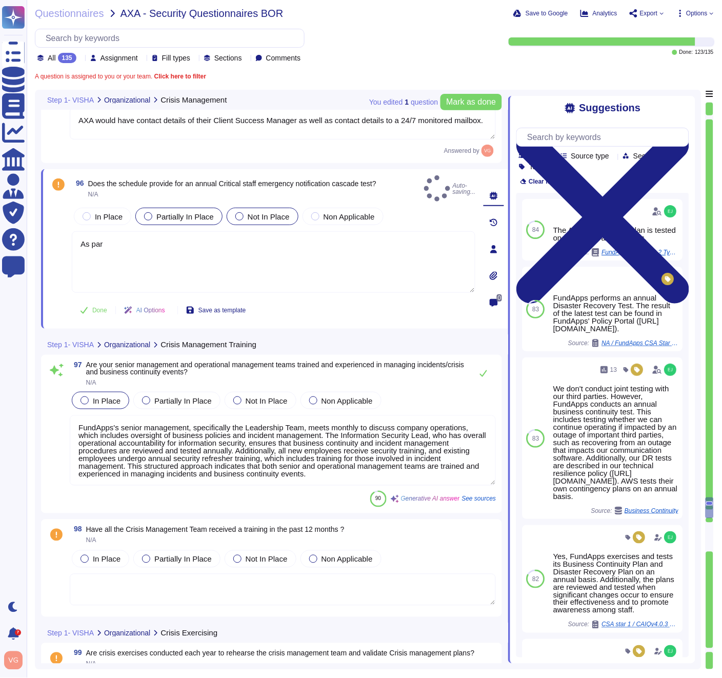
click at [203, 212] on span "Partially In Place" at bounding box center [184, 216] width 57 height 9
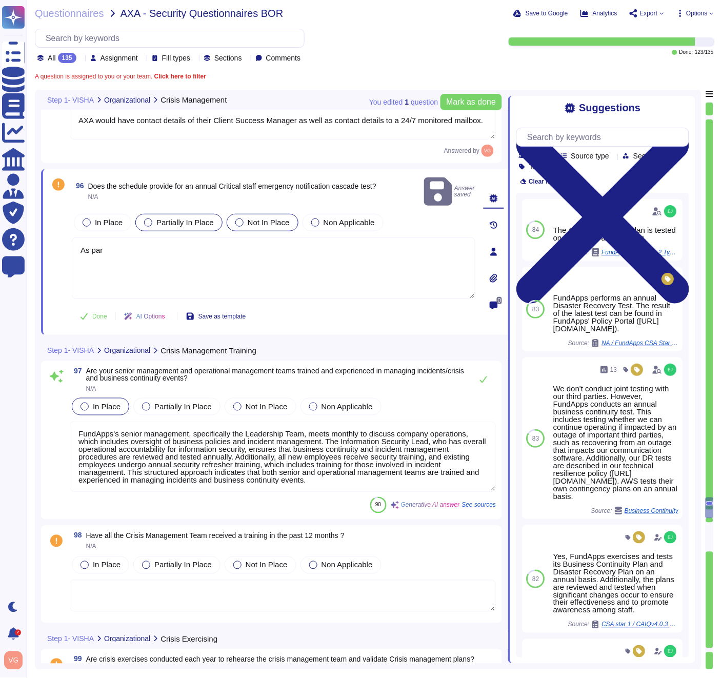
click at [173, 218] on span "Partially In Place" at bounding box center [184, 222] width 57 height 9
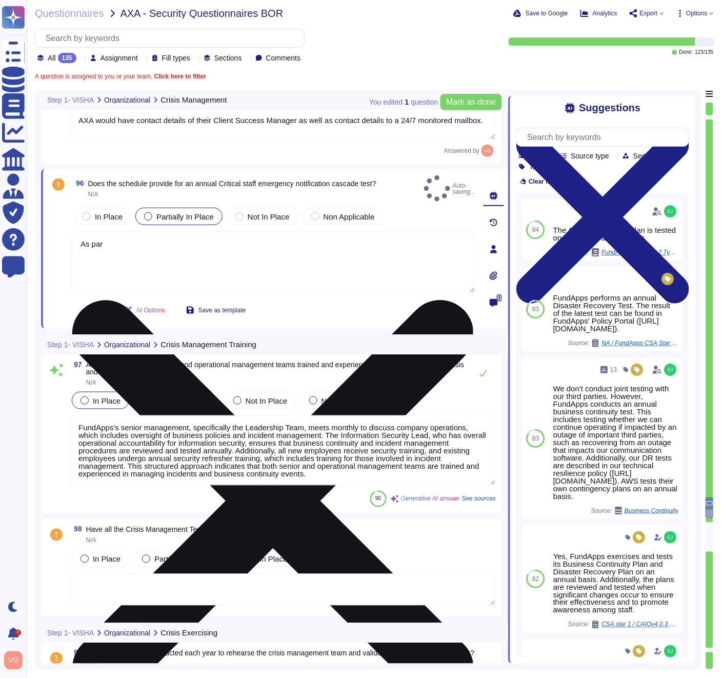
click at [159, 231] on textarea "As par" at bounding box center [273, 262] width 403 height 62
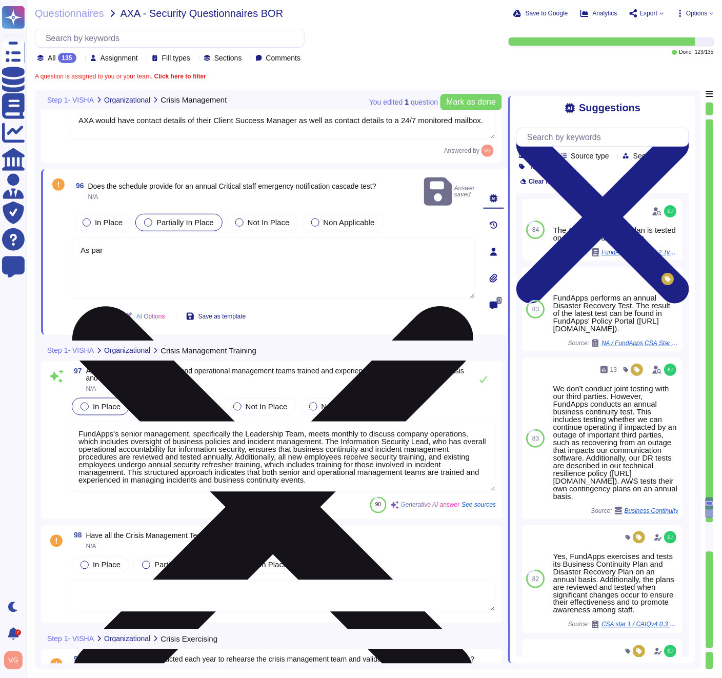
click at [151, 237] on textarea "As par" at bounding box center [273, 268] width 403 height 62
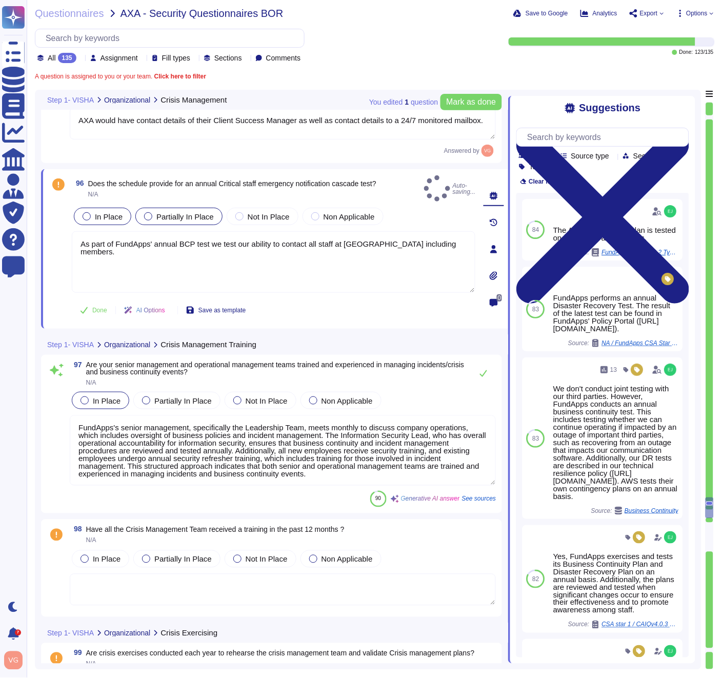
type textarea "As part of FundApps' annual BCP test we test our ability to contact all staff a…"
click at [90, 212] on label "In Place" at bounding box center [103, 216] width 40 height 8
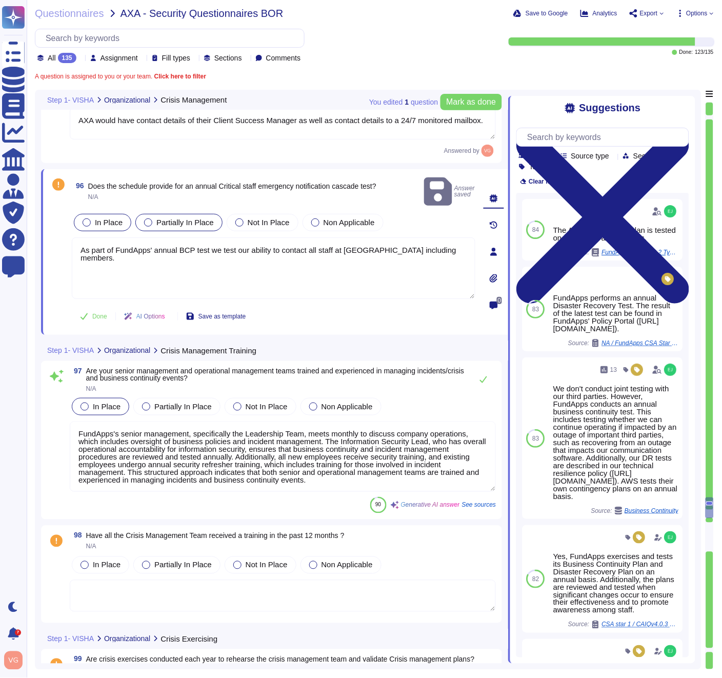
click at [99, 214] on div "In Place" at bounding box center [102, 222] width 57 height 17
click at [93, 313] on span "Done" at bounding box center [99, 316] width 15 height 6
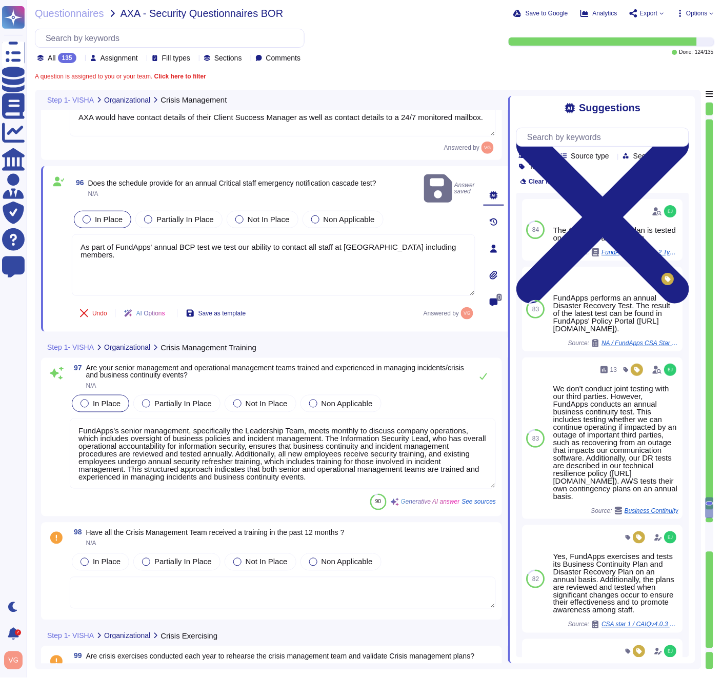
scroll to position [19057, 0]
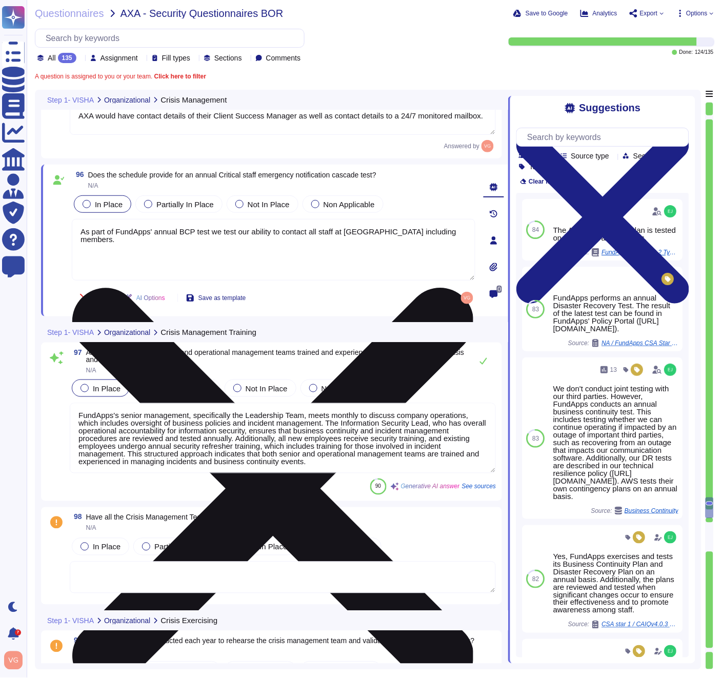
click at [167, 239] on textarea "As part of FundApps' annual BCP test we test our ability to contact all staff a…" at bounding box center [273, 250] width 403 height 62
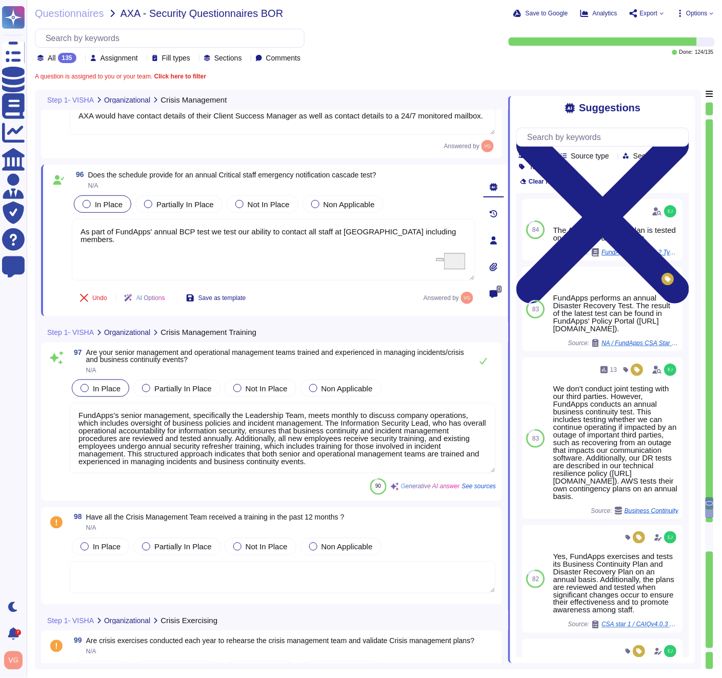
click at [429, 195] on div "In Place Partially In Place Not In Place Non Applicable" at bounding box center [273, 204] width 403 height 22
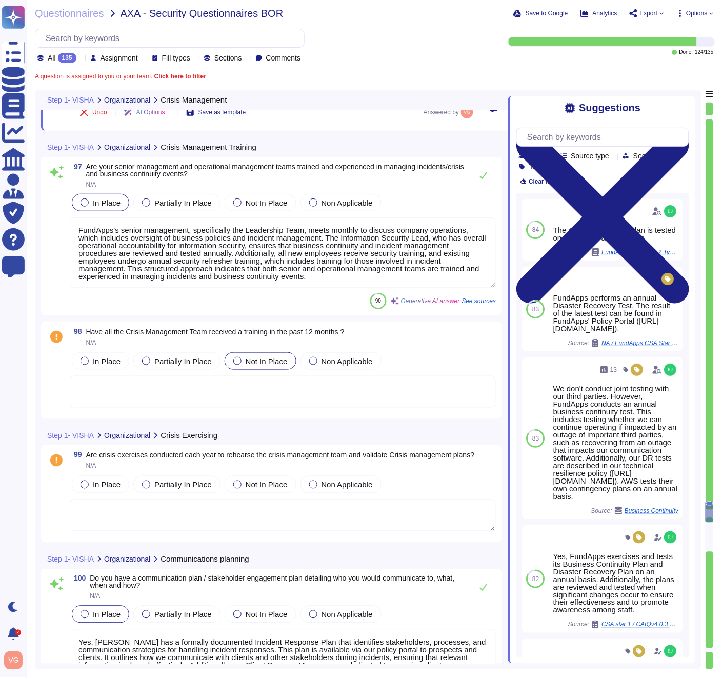
scroll to position [19251, 0]
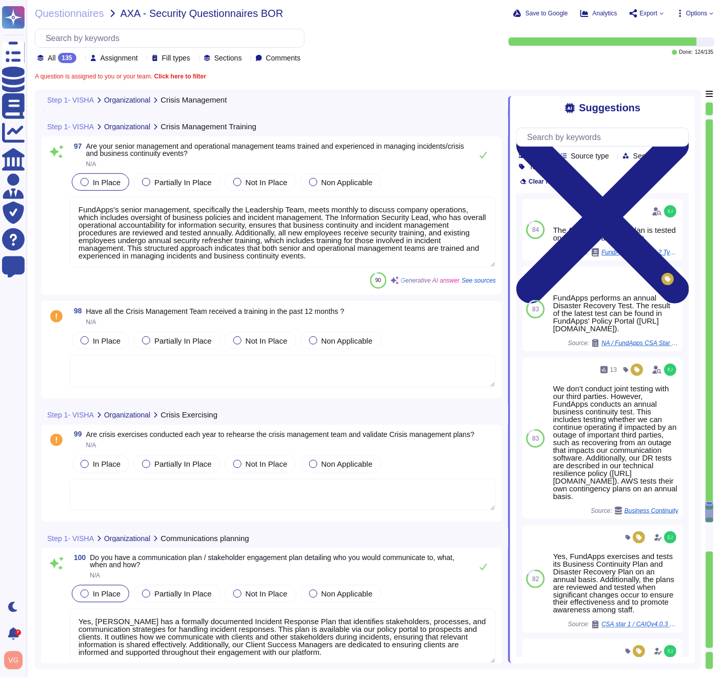
click at [255, 311] on span "Have all the Crisis Management Team received a training in the past 12 months ?" at bounding box center [215, 311] width 258 height 8
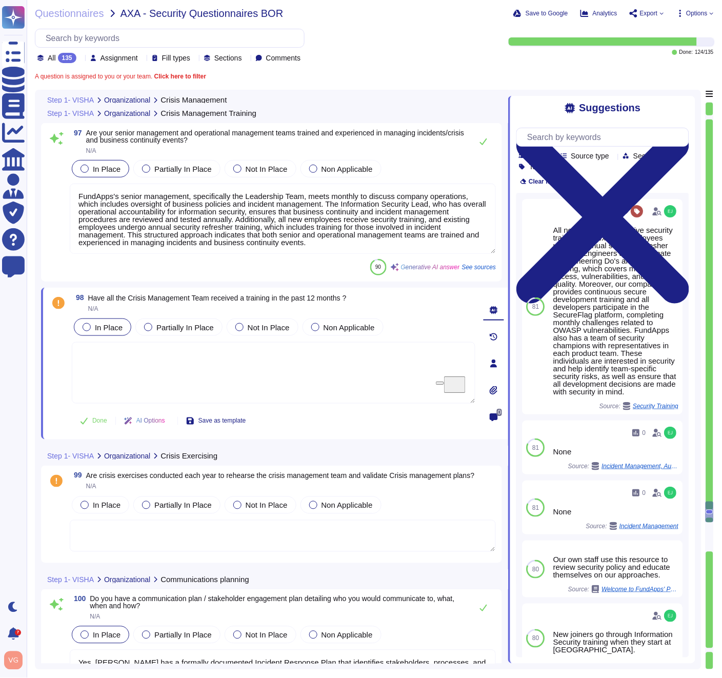
click at [111, 325] on span "In Place" at bounding box center [109, 327] width 28 height 9
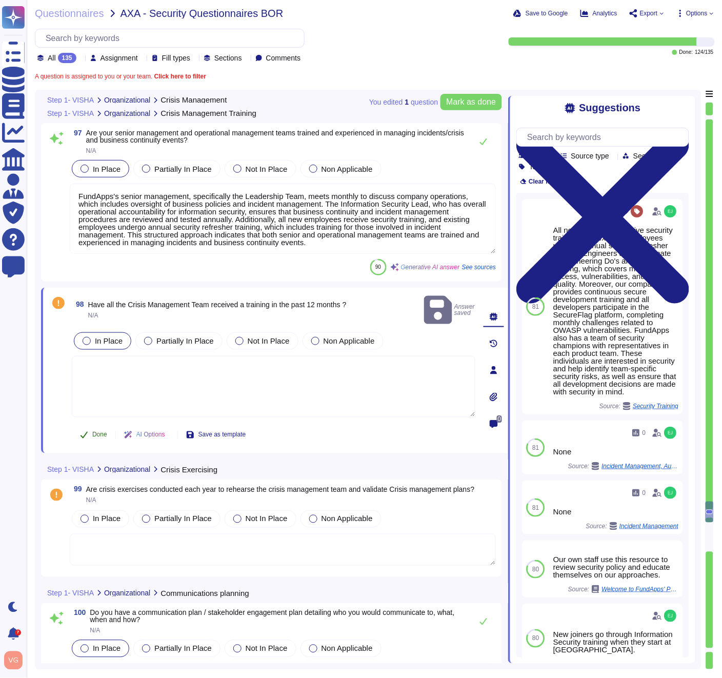
click at [97, 432] on span "Done" at bounding box center [99, 435] width 15 height 6
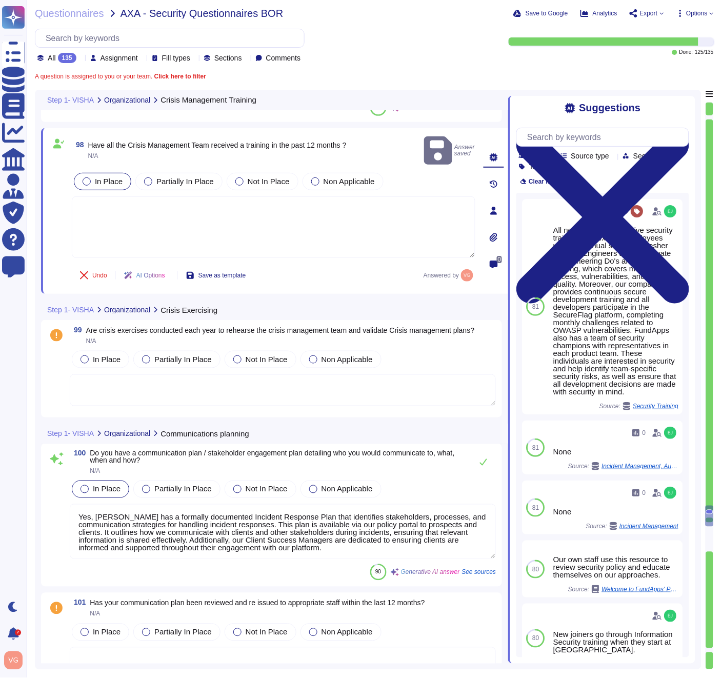
scroll to position [19401, 0]
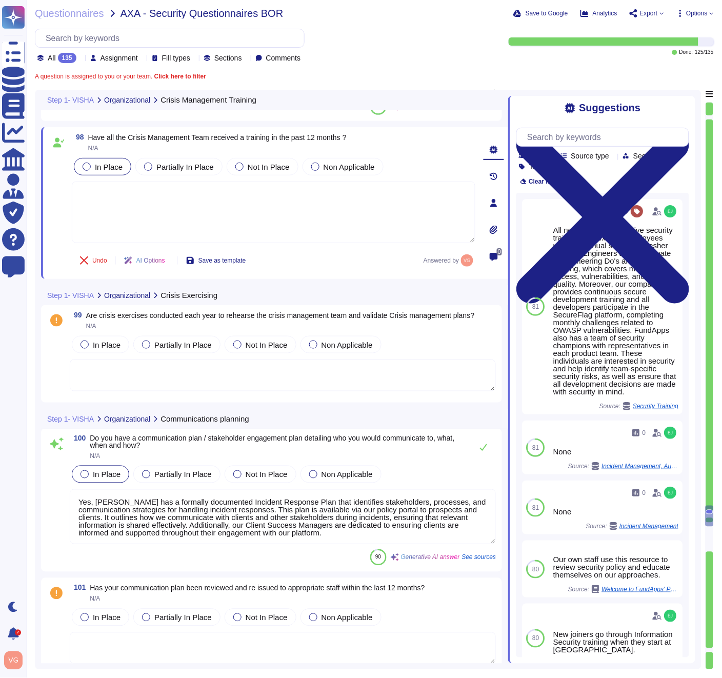
click at [175, 318] on span "Are crisis exercises conducted each year to rehearse the crisis management team…" at bounding box center [280, 315] width 389 height 8
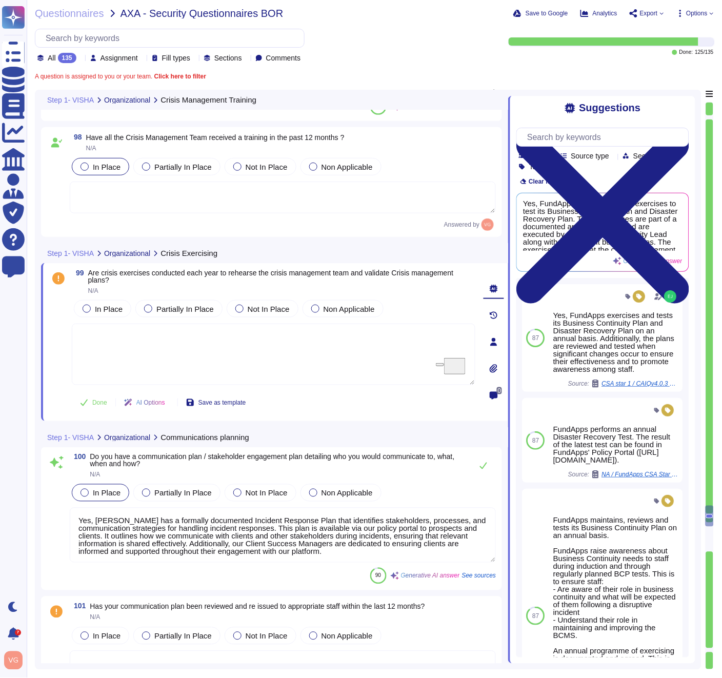
click at [235, 272] on span "Are crisis exercises conducted each year to rehearse the crisis management team…" at bounding box center [270, 276] width 365 height 15
click at [115, 311] on span "In Place" at bounding box center [109, 308] width 28 height 9
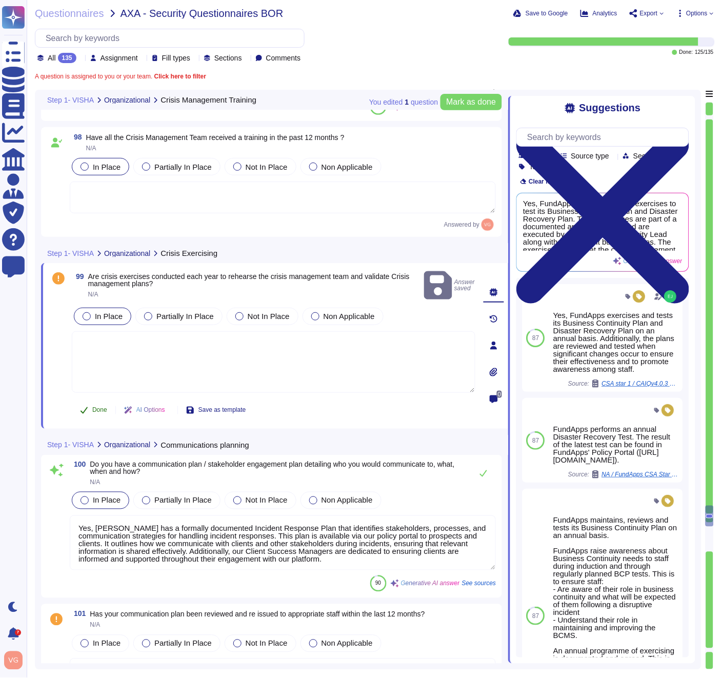
click at [89, 405] on button "Done" at bounding box center [94, 410] width 44 height 21
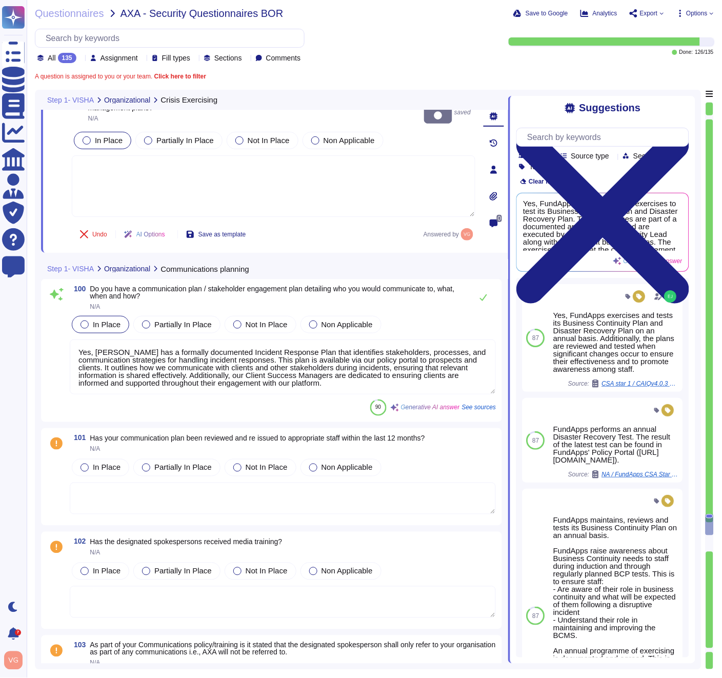
scroll to position [1, 0]
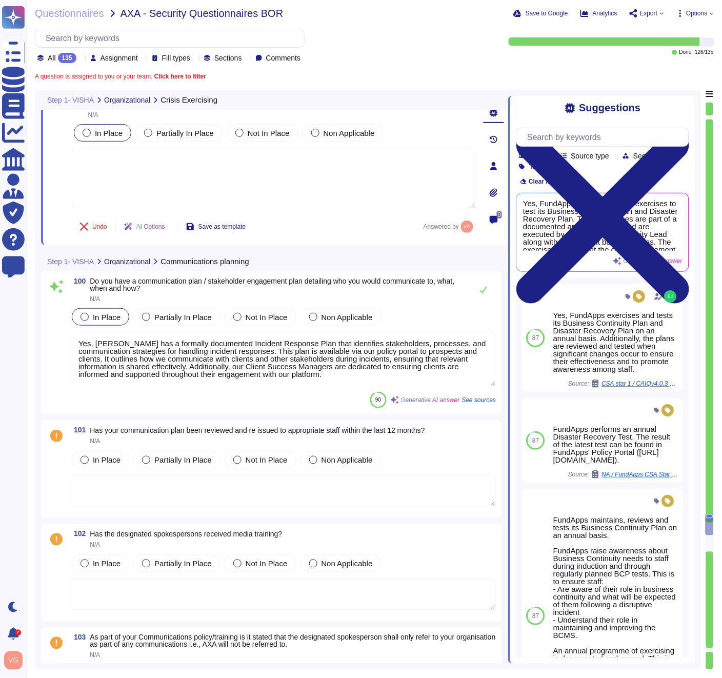
click at [220, 430] on span "Has your communication plan been reviewed and re issued to appropriate staff wi…" at bounding box center [257, 430] width 335 height 8
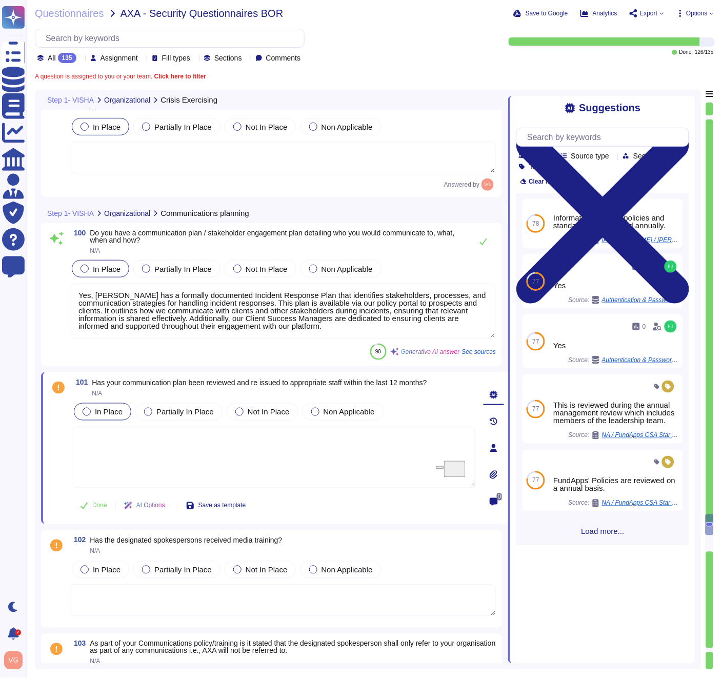
click at [96, 416] on span "In Place" at bounding box center [109, 411] width 28 height 9
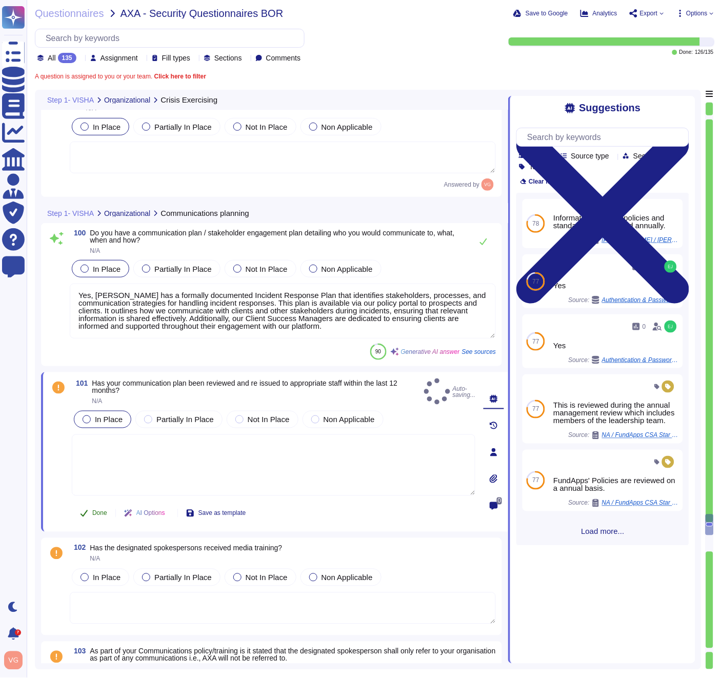
click at [100, 522] on button "Done" at bounding box center [94, 513] width 44 height 21
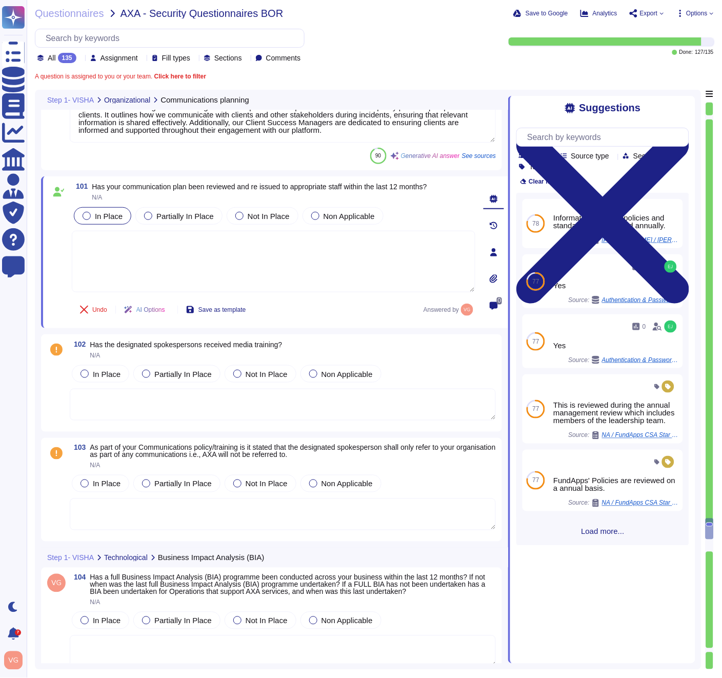
scroll to position [19798, 0]
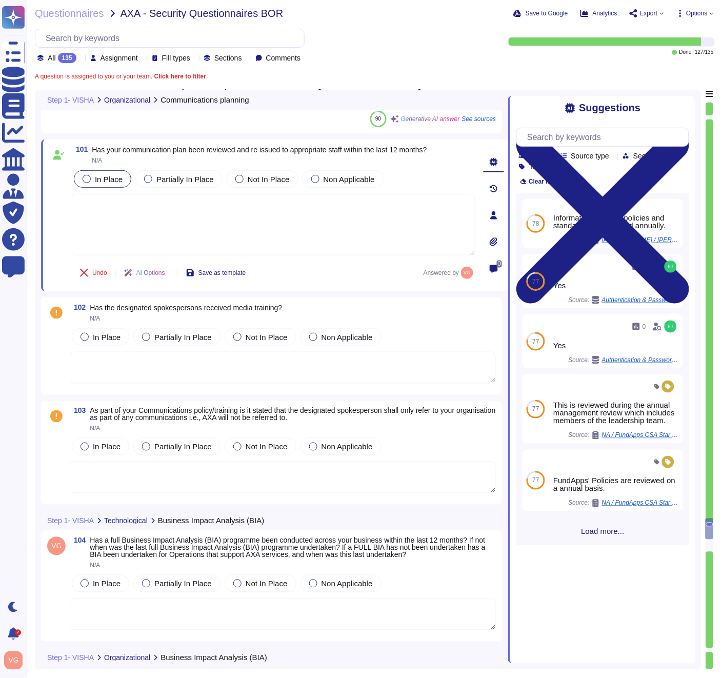
click at [183, 410] on span "As part of your Communications policy/training is it stated that the designated…" at bounding box center [292, 413] width 405 height 15
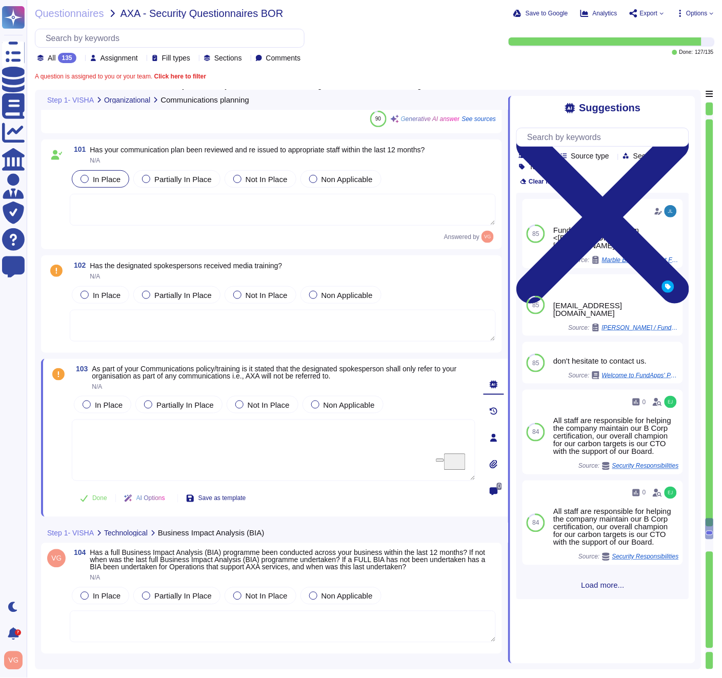
click at [236, 370] on span "As part of your Communications policy/training is it stated that the designated…" at bounding box center [274, 371] width 364 height 15
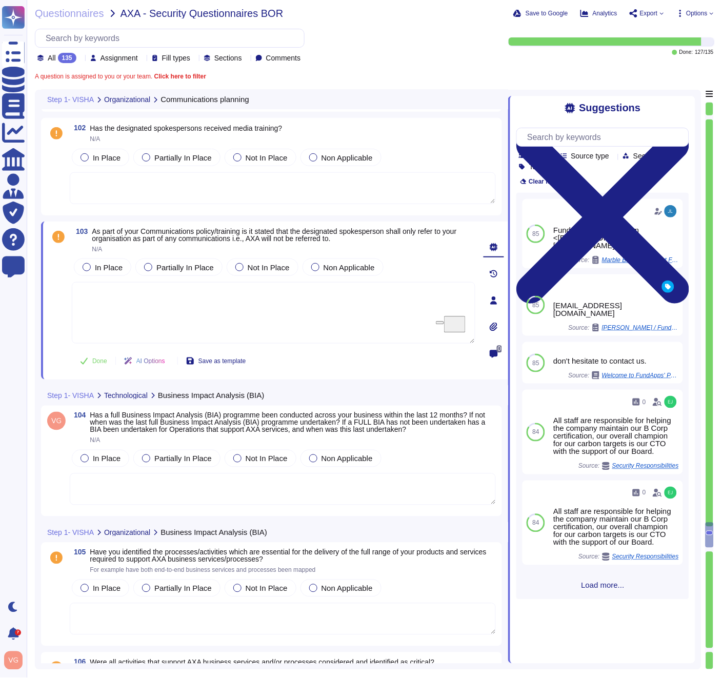
type textarea "FundApps's Business Continuity Management (BCM) plans address various impacts o…"
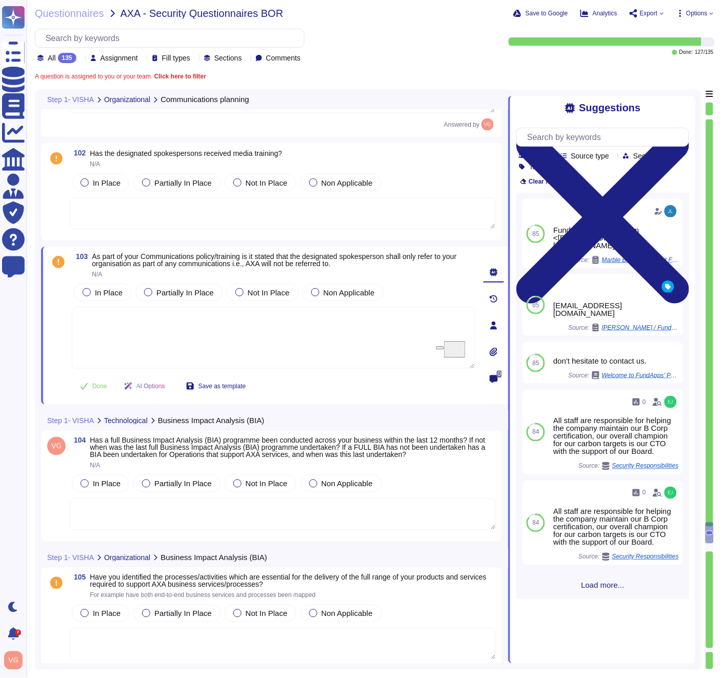
scroll to position [19832, 0]
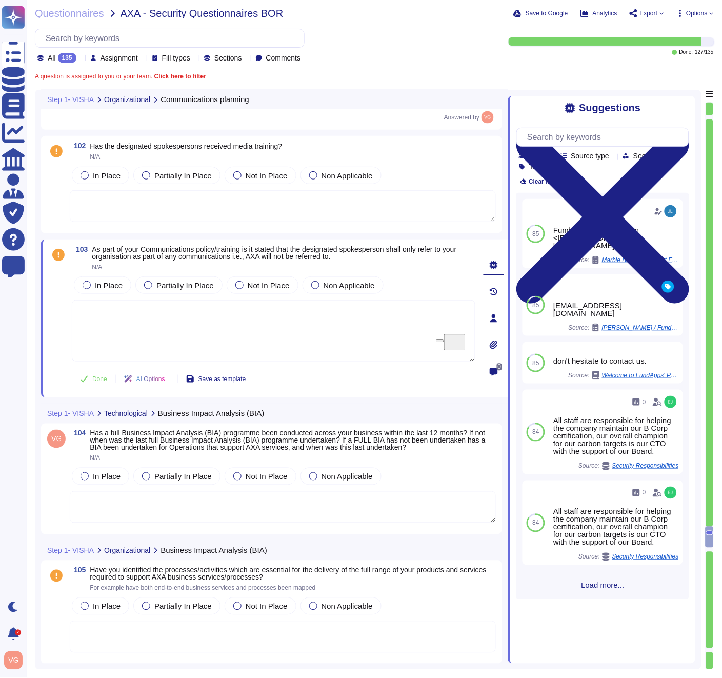
type textarea "FundApps's Business Continuity Management (BCM) plans address various impacts o…"
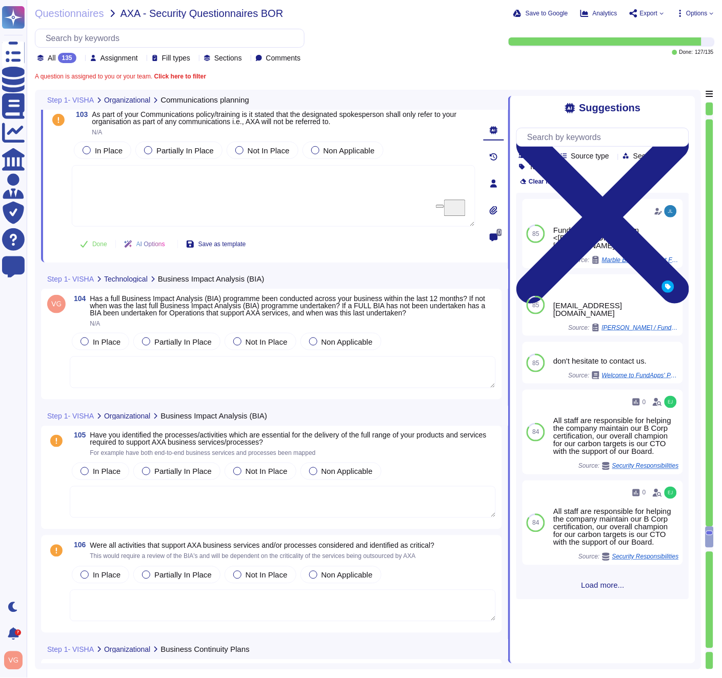
scroll to position [20068, 0]
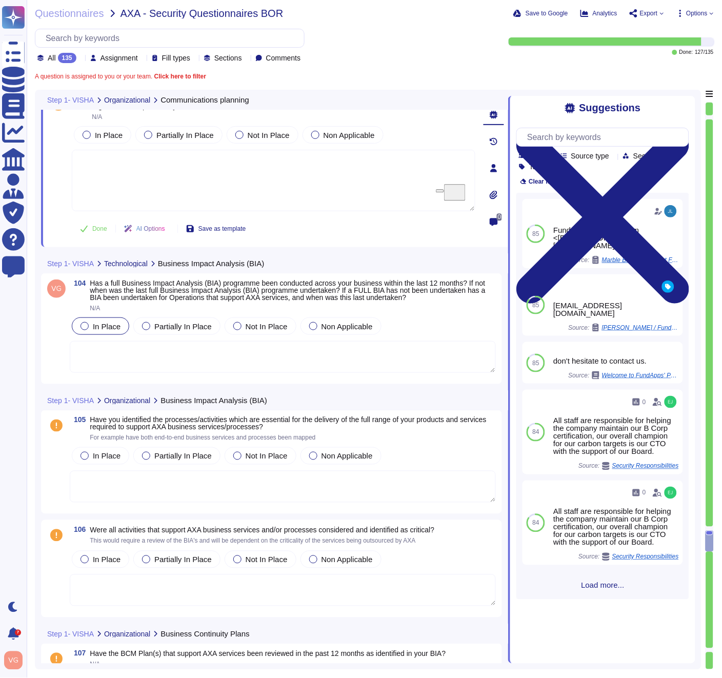
click at [99, 328] on span "In Place" at bounding box center [107, 326] width 28 height 9
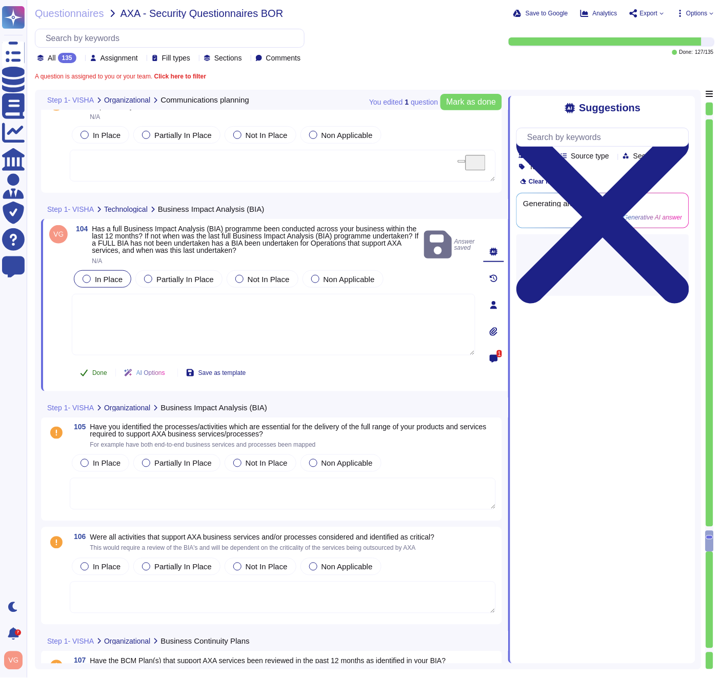
click at [96, 373] on span "Done" at bounding box center [99, 373] width 15 height 6
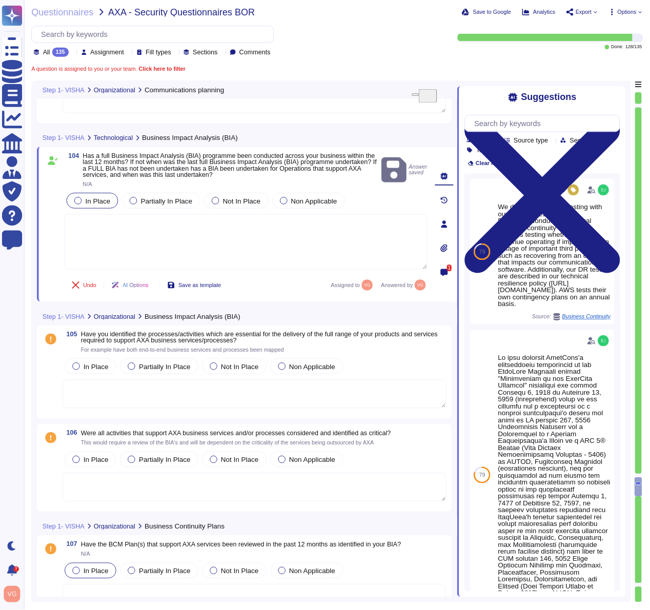
scroll to position [20132, 0]
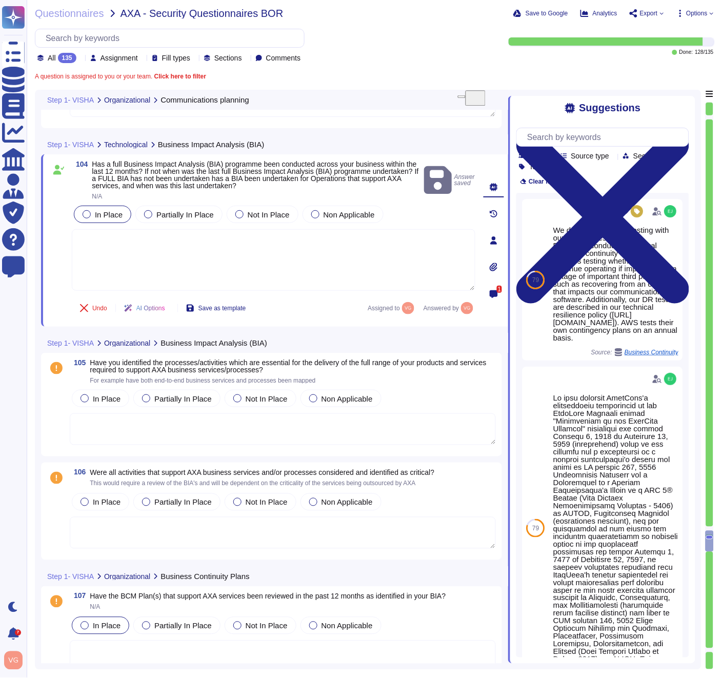
click at [201, 368] on span "Have you identified the processes/activities which are essential for the delive…" at bounding box center [288, 365] width 397 height 15
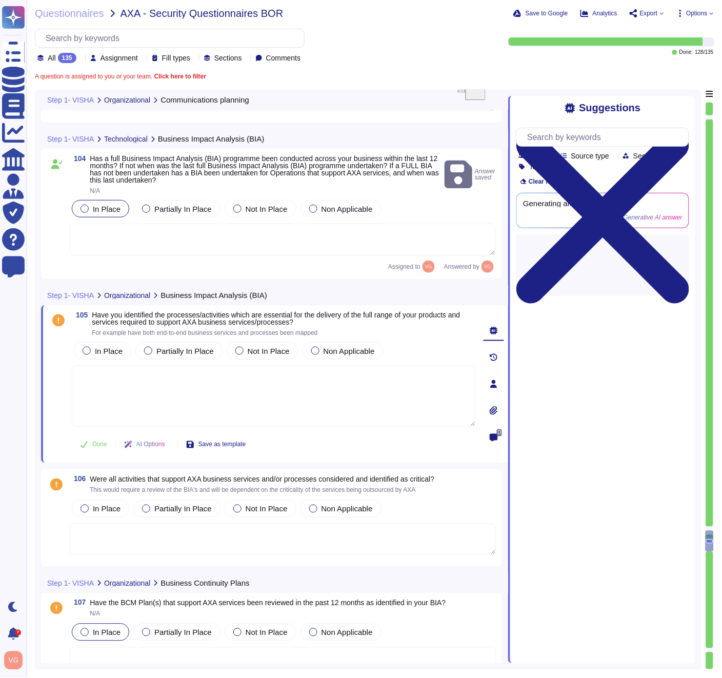
type textarea "FundApps's Business Continuity Management (BCM) plans address various impacts o…"
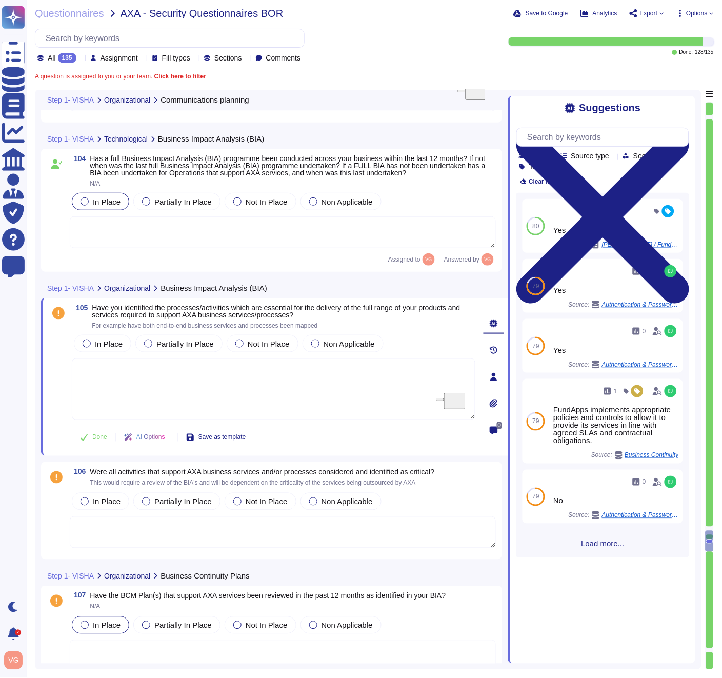
click at [303, 308] on span "Have you identified the processes/activities which are essential for the delive…" at bounding box center [276, 310] width 368 height 15
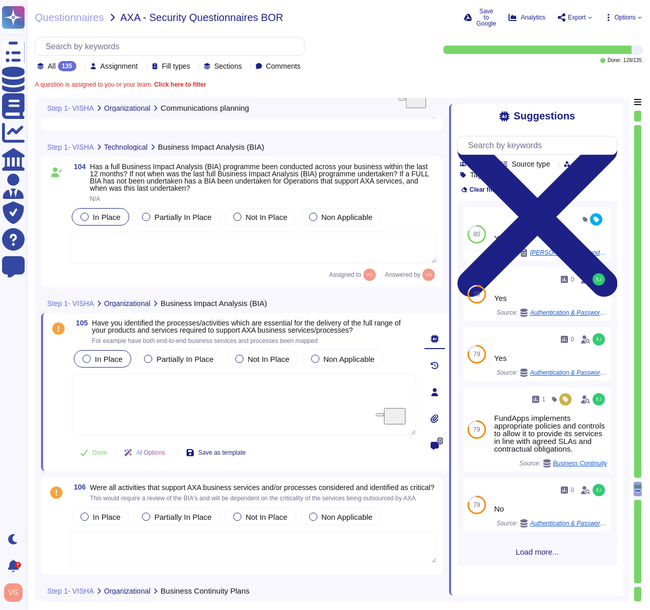
click at [97, 363] on span "In Place" at bounding box center [109, 359] width 28 height 9
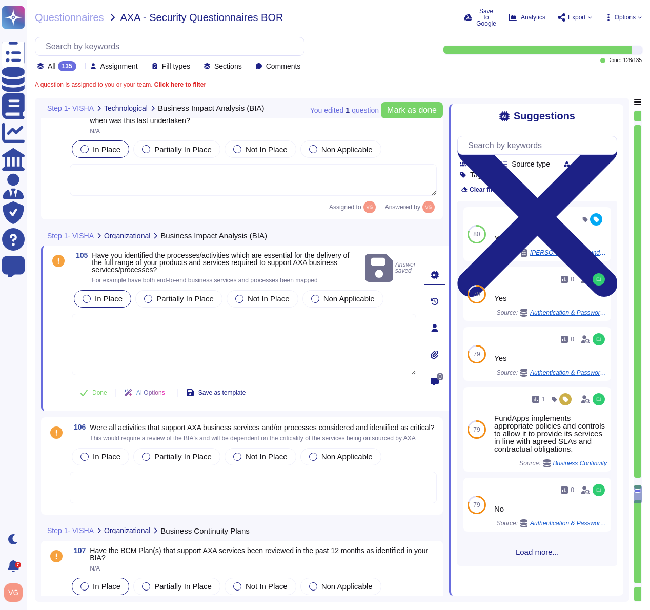
scroll to position [20264, 0]
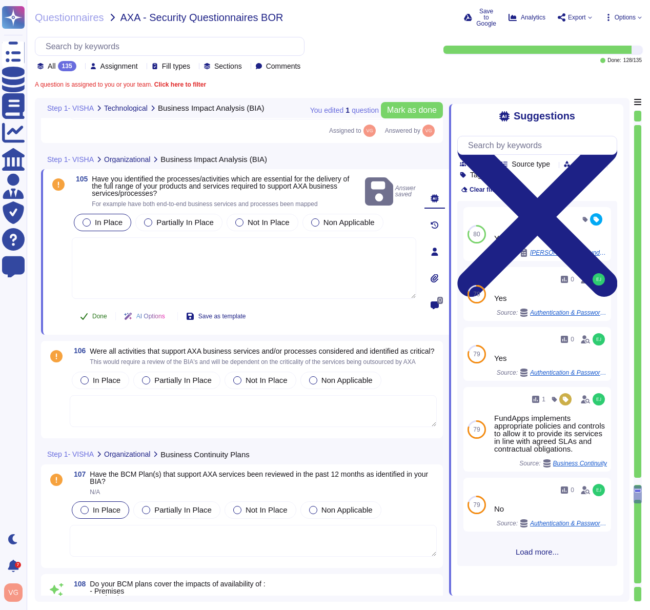
click at [100, 316] on span "Done" at bounding box center [99, 316] width 15 height 6
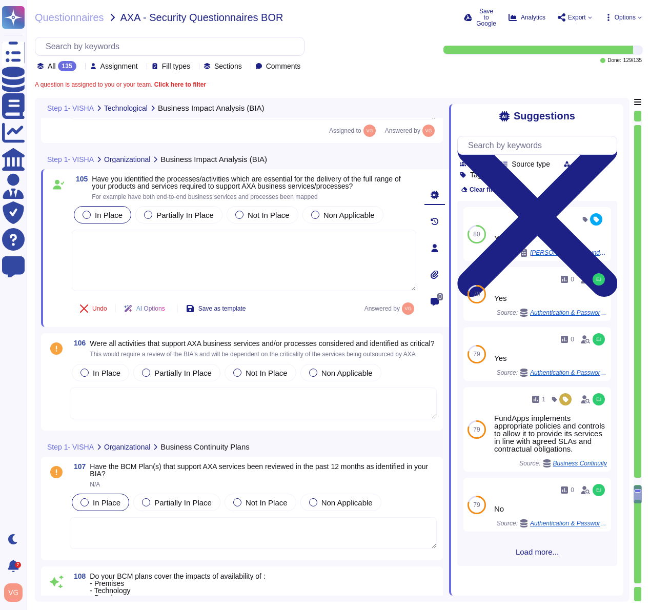
type textarea "Please refer to our Business Continuity Policy ([URL][DOMAIN_NAME])."
click at [94, 377] on span "In Place" at bounding box center [107, 373] width 28 height 9
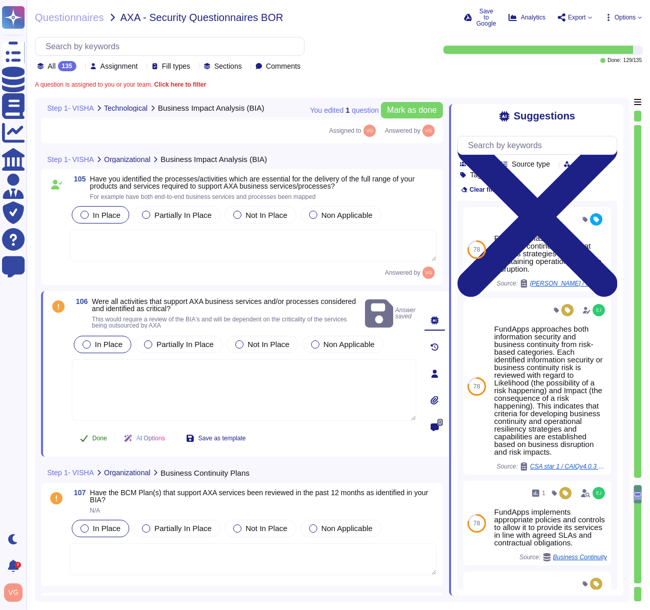
click at [85, 437] on icon at bounding box center [83, 438] width 7 height 7
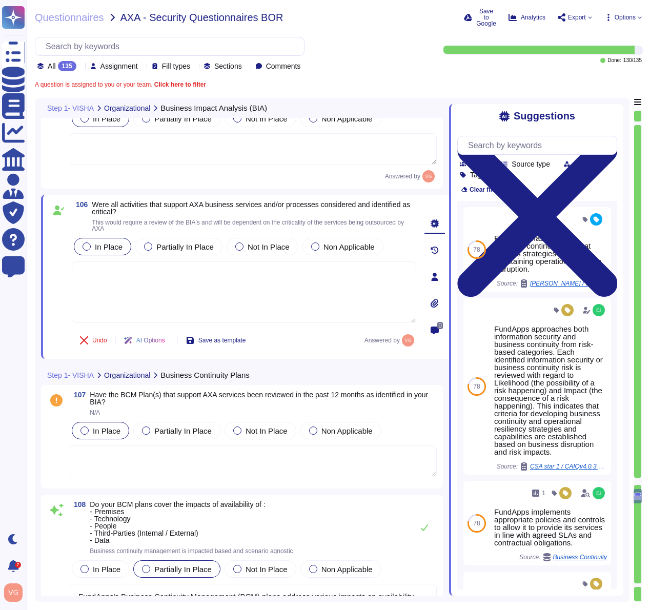
type textarea "Please refer to our Business Continuity Policy ([URL][DOMAIN_NAME])."
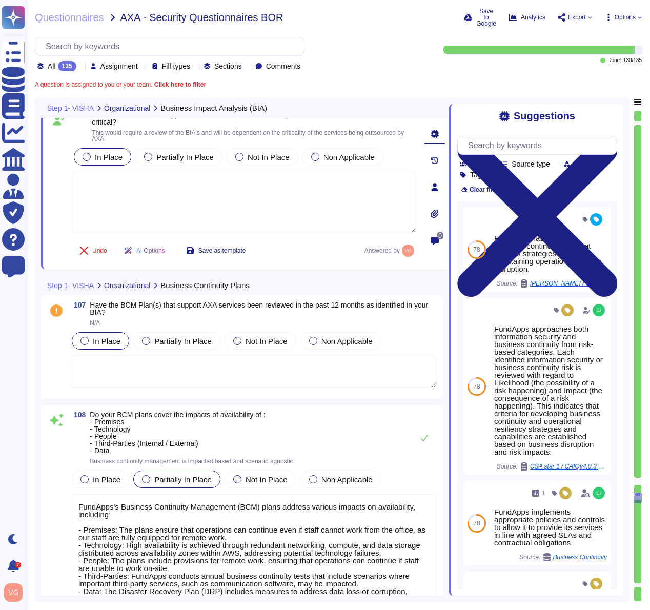
type textarea "Yes, within our Business Continuity plans, key tasks and activities for both St…"
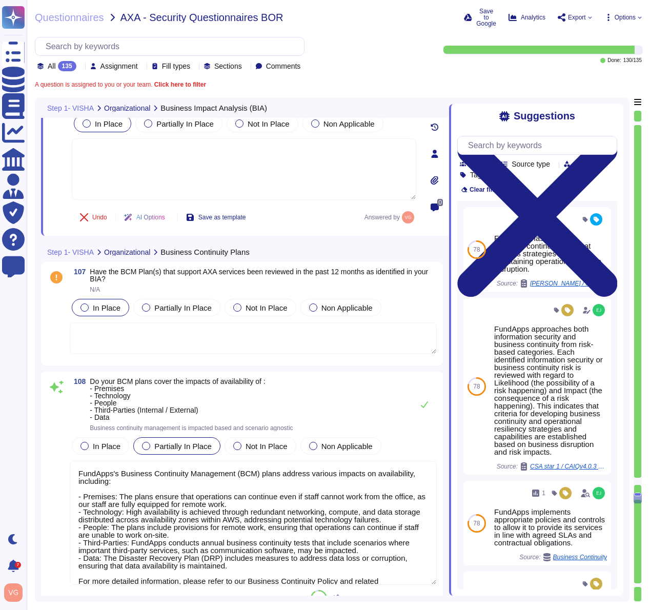
scroll to position [20478, 0]
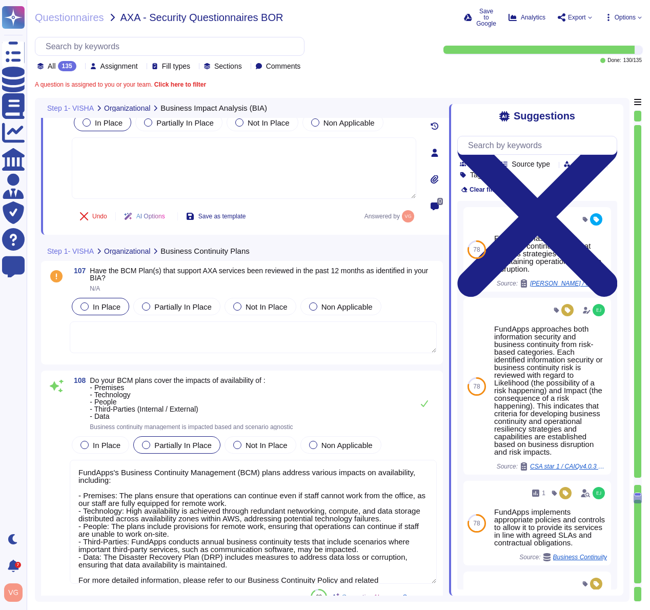
click at [96, 308] on span "In Place" at bounding box center [107, 306] width 28 height 9
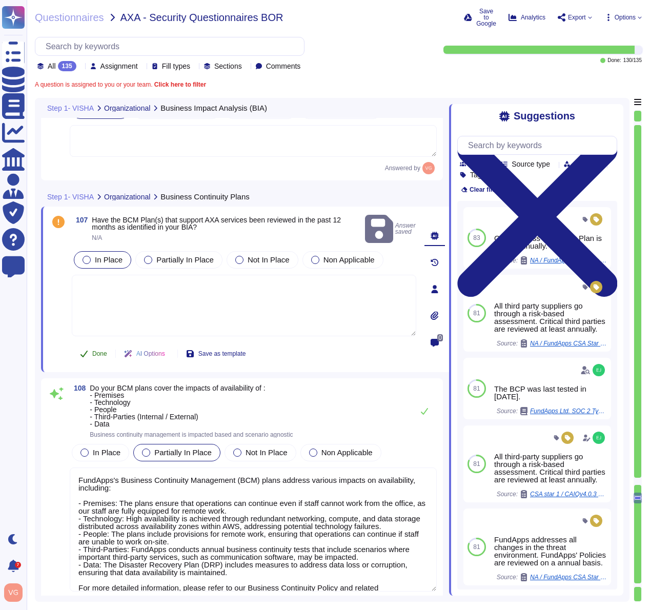
click at [98, 357] on span "Done" at bounding box center [99, 354] width 15 height 6
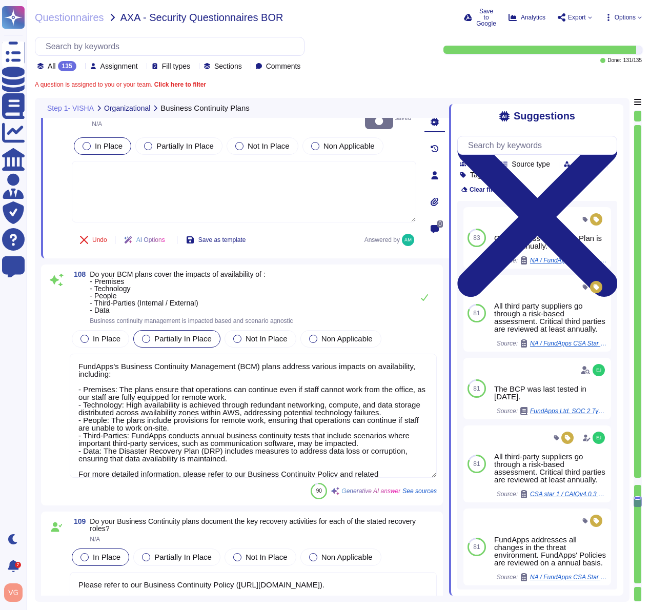
type textarea "Yes, FundApps's Business Continuity Plan includes a Recovery Time Objective (RT…"
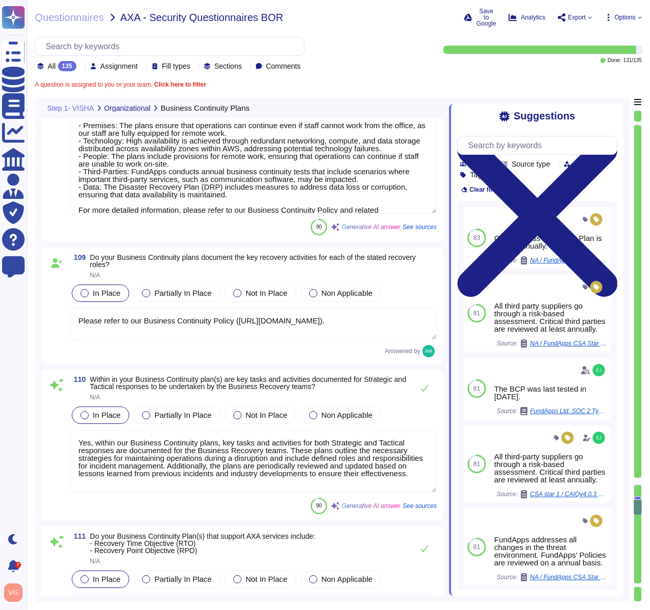
type textarea "FundApps has a comprehensive Business Continuity Plan that outlines strategies …"
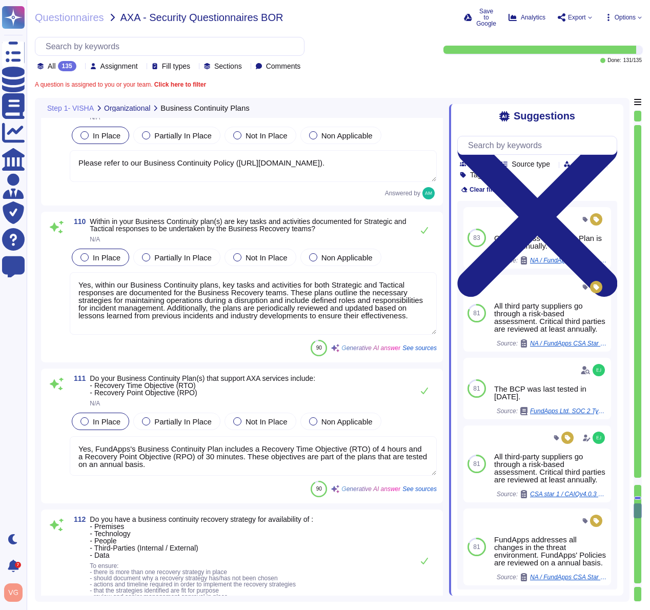
scroll to position [0, 0]
click at [640, 584] on div at bounding box center [637, 585] width 7 height 4
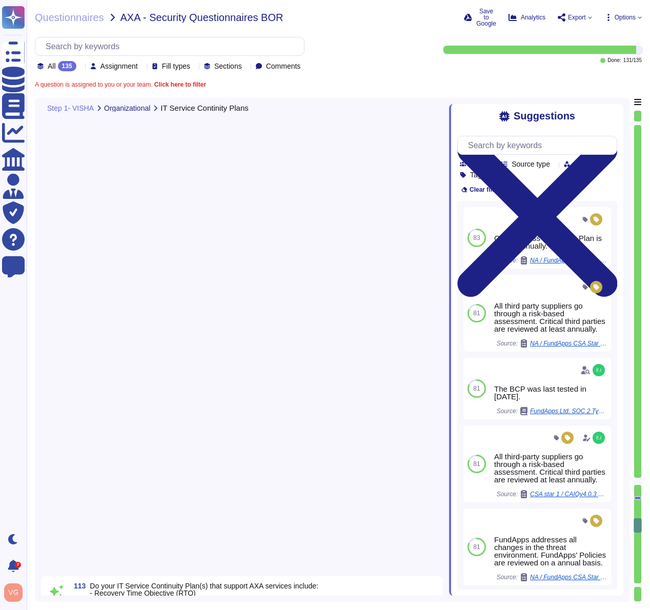
type textarea "FundApps's IT Service Continuity Plans include the following: - Recovery Time O…"
type textarea "FundApps has defined a business continuity plan that outlines strategies for ma…"
type textarea "We recommend clients set up SSO via [PERSON_NAME] to access our platform. Howev…"
type textarea "Our Business Continuity Plan is tested annually."
type textarea "Yes, FundApps's legal team regularly reviews all applicable laws, including leg…"
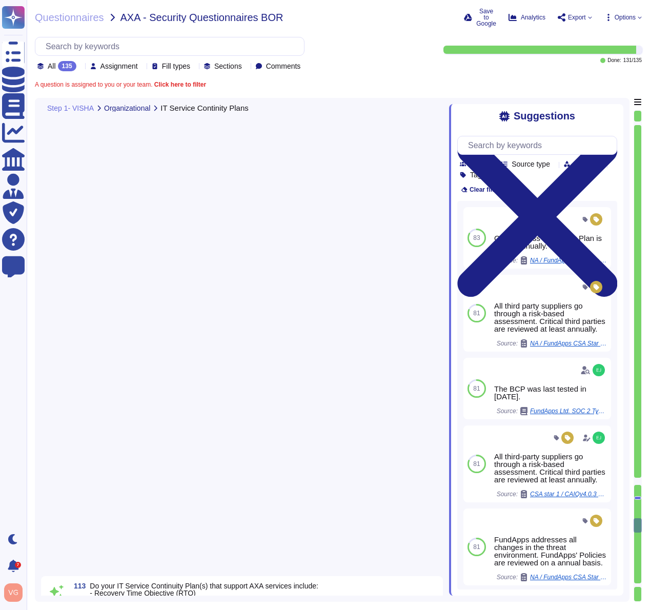
type textarea "FundApps ensures compliance with legislative, regulatory, and contractual requi…"
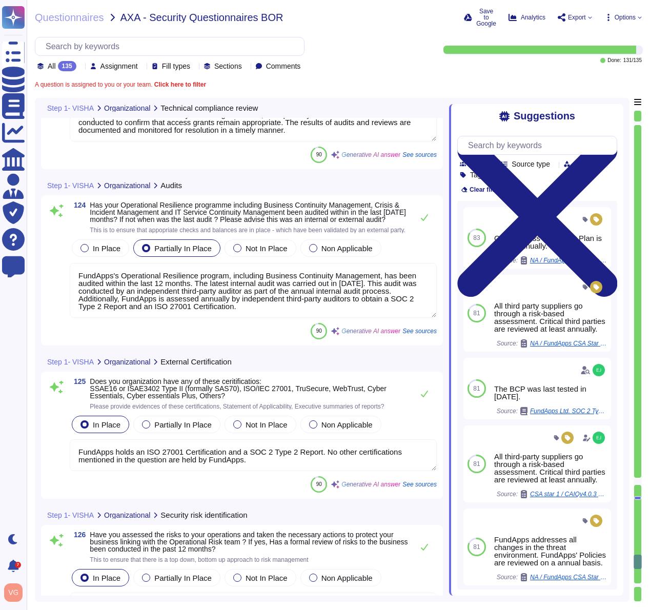
type textarea "FundApps's Operational Resilience program, including Business Continuity Manage…"
type textarea "FundApps holds an ISO 27001 Certification and a SOC 2 Type 2 Report. No other c…"
type textarea "Yes, we have assessed the risks to our operations and have taken the necessary …"
type textarea "Yes, we identify and mitigate risks and threats to business operations through …"
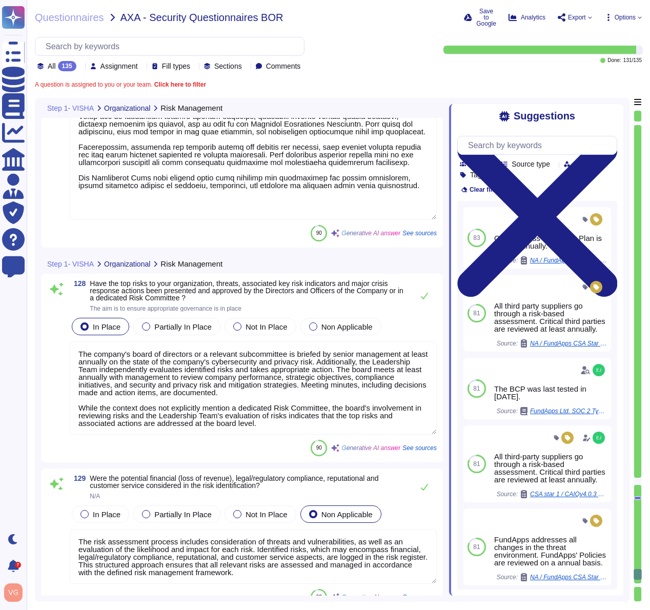
type textarea "The company's board of directors or a relevant subcommittee is briefed by senio…"
type textarea "The risk assessment process includes consideration of threats and vulnerabiliti…"
type textarea "FundApps identifies and formally documents all information assets in an Informa…"
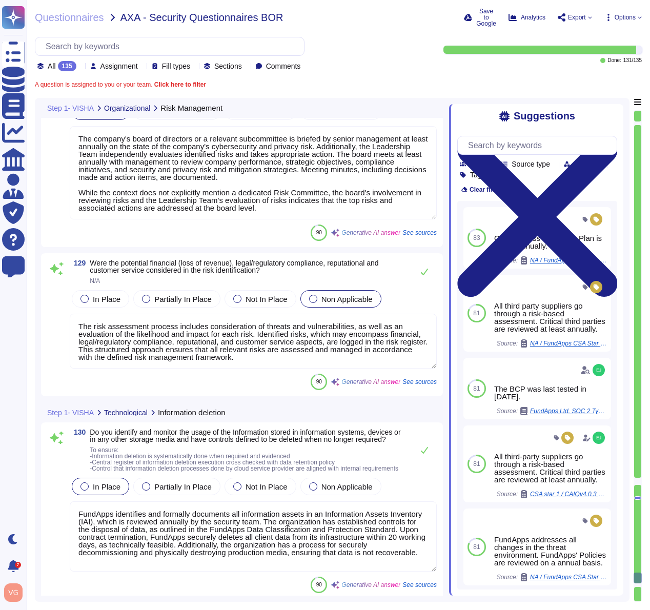
type textarea "FundApps has implemented several data leakage prevention measures to protect se…"
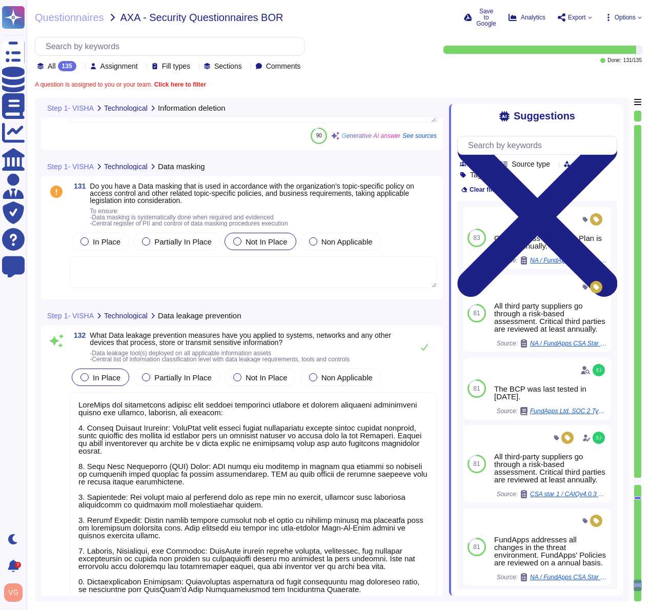
type textarea "FundApps manages access to external websites by ensuring that users are made aw…"
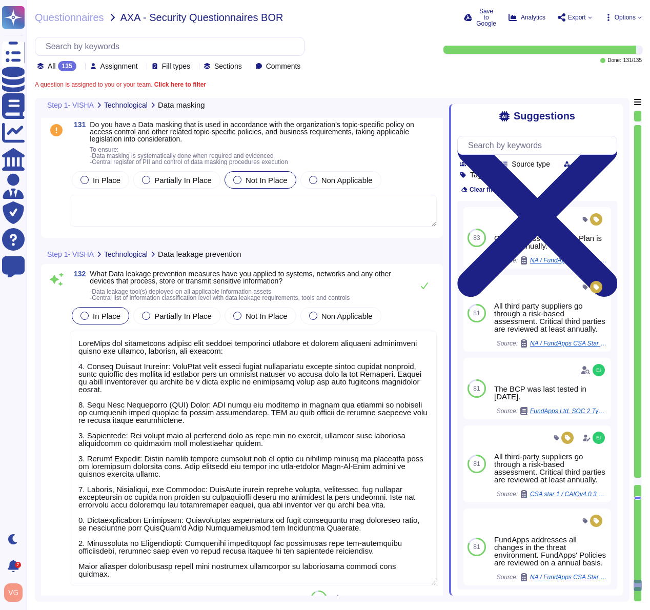
type textarea "FundApps identifies and formally documents all information assets in an Informa…"
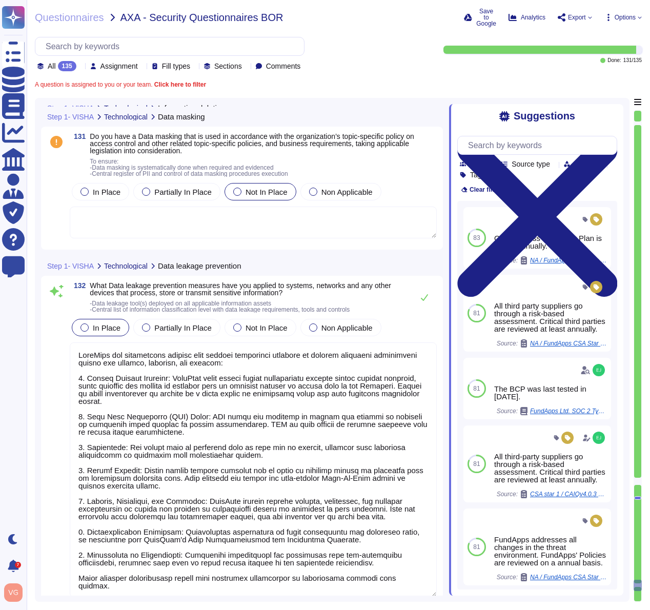
scroll to position [25400, 0]
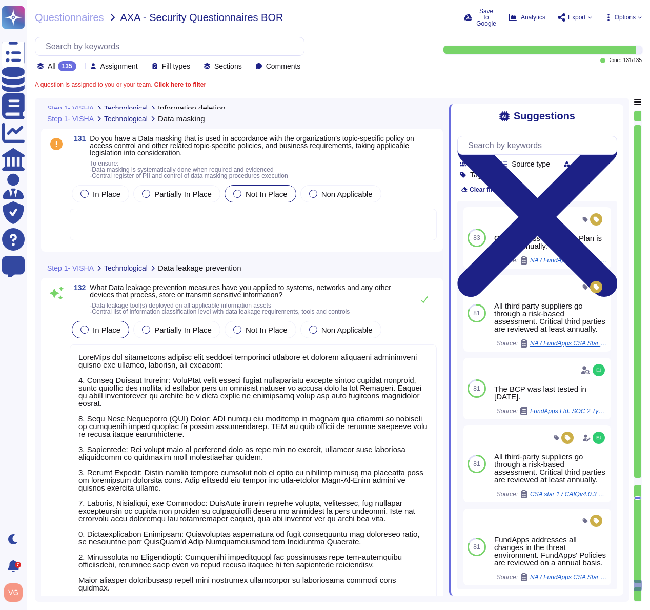
click at [180, 154] on span "Do you have a Data masking that is used in accordance with the organization’s t…" at bounding box center [252, 145] width 324 height 23
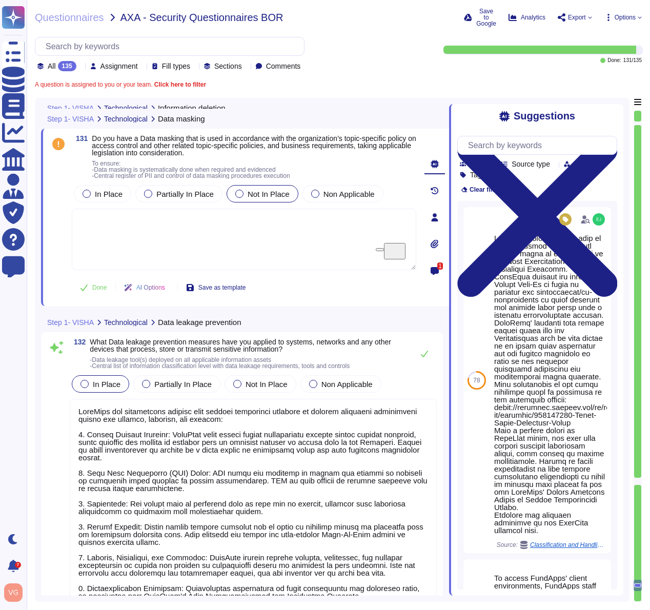
click at [198, 152] on span "Do you have a Data masking that is used in accordance with the organization’s t…" at bounding box center [254, 145] width 324 height 23
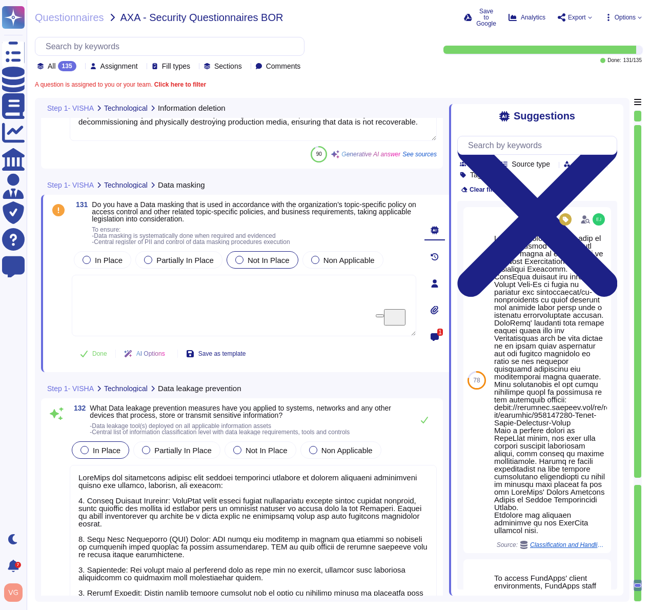
scroll to position [25331, 0]
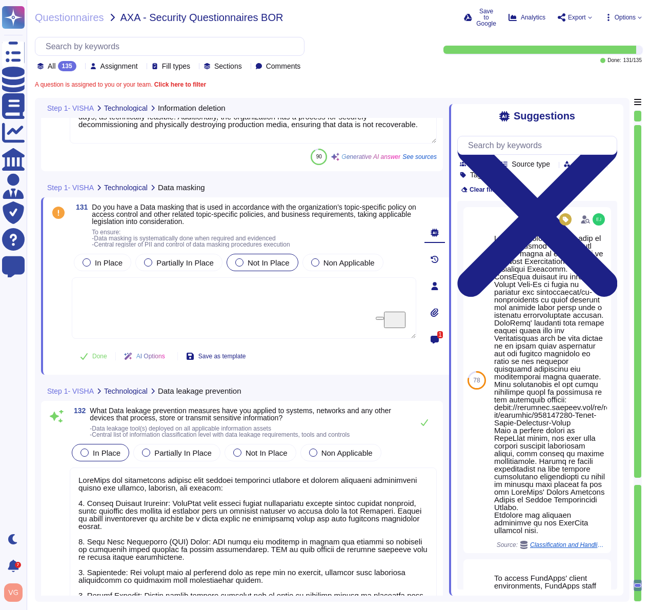
drag, startPoint x: 172, startPoint y: 257, endPoint x: 218, endPoint y: 257, distance: 46.1
click at [217, 248] on span "To ensure: -Data masking is systematically done when required and evidenced -Ce…" at bounding box center [191, 238] width 198 height 19
click at [173, 224] on span "Do you have a Data masking that is used in accordance with the organization’s t…" at bounding box center [254, 214] width 324 height 23
click at [177, 267] on span "Partially In Place" at bounding box center [184, 262] width 57 height 9
click at [168, 312] on textarea "To enrich screen reader interactions, please activate Accessibility in Grammarl…" at bounding box center [244, 308] width 344 height 62
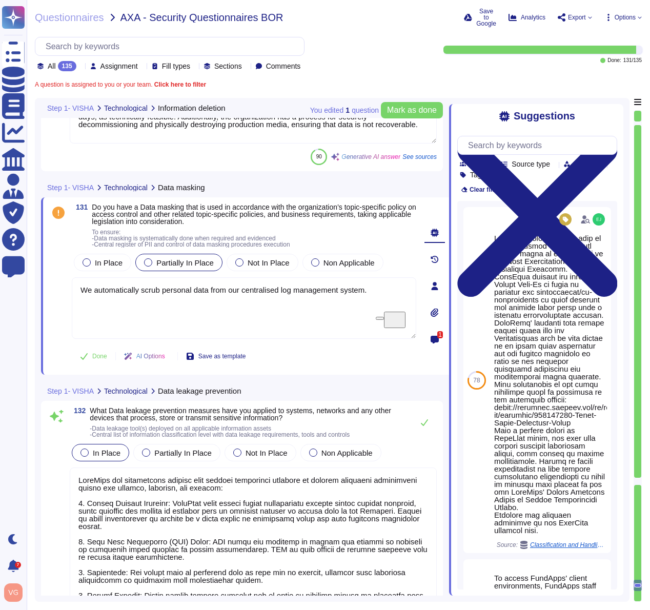
type textarea "We automatically scrub personal data from our centralised log management system."
drag, startPoint x: 171, startPoint y: 258, endPoint x: 203, endPoint y: 259, distance: 32.3
click at [202, 248] on span "To ensure: -Data masking is systematically done when required and evidenced -Ce…" at bounding box center [191, 238] width 198 height 19
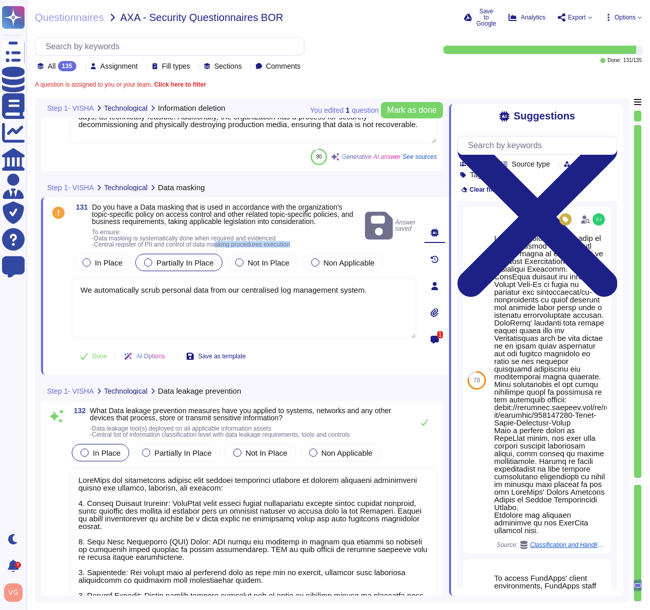
drag, startPoint x: 228, startPoint y: 268, endPoint x: 278, endPoint y: 269, distance: 50.2
click at [278, 269] on div "131 Do you have a Data masking that is used in accordance with the organization…" at bounding box center [232, 285] width 367 height 165
click at [273, 248] on span "To ensure: -Data masking is systematically done when required and evidenced -Ce…" at bounding box center [191, 238] width 198 height 19
click at [94, 359] on span "Done" at bounding box center [99, 356] width 15 height 6
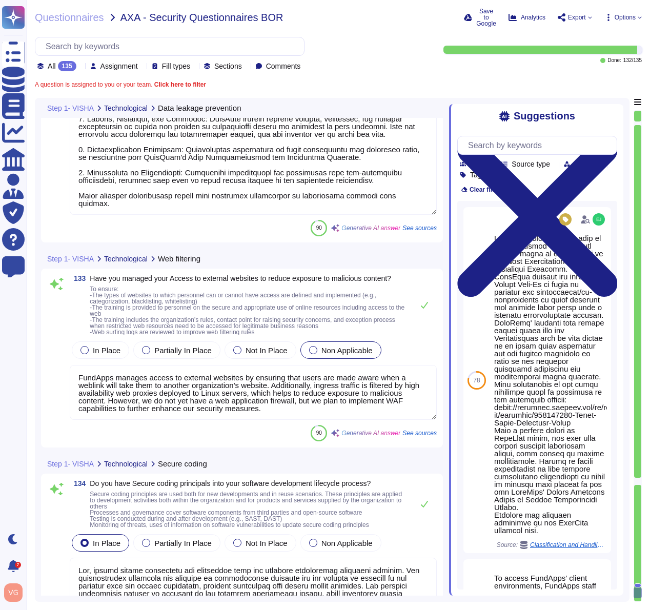
type textarea "Yes, secure coding principles are integrated into our software development life…"
type textarea "Yes, we have implemented and documented measures to ensure the continuous monit…"
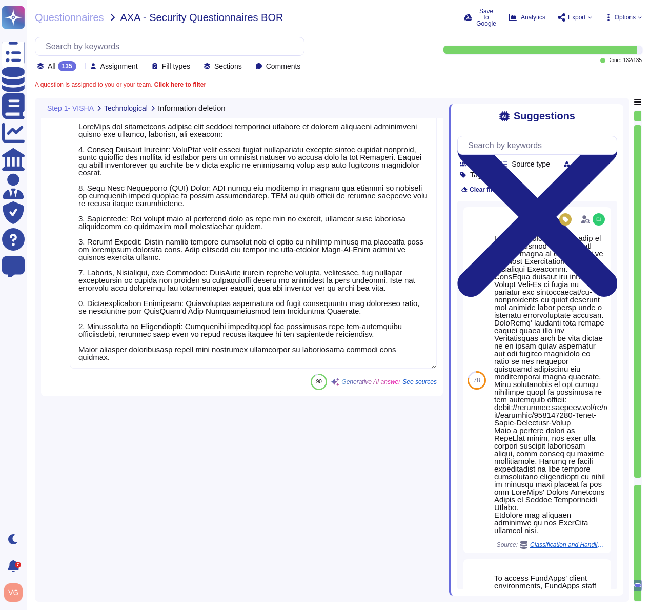
scroll to position [25273, 0]
type textarea "FundApps identifies and formally documents all information assets in an Informa…"
type textarea "We automatically scrub personal data from our centralised log management system."
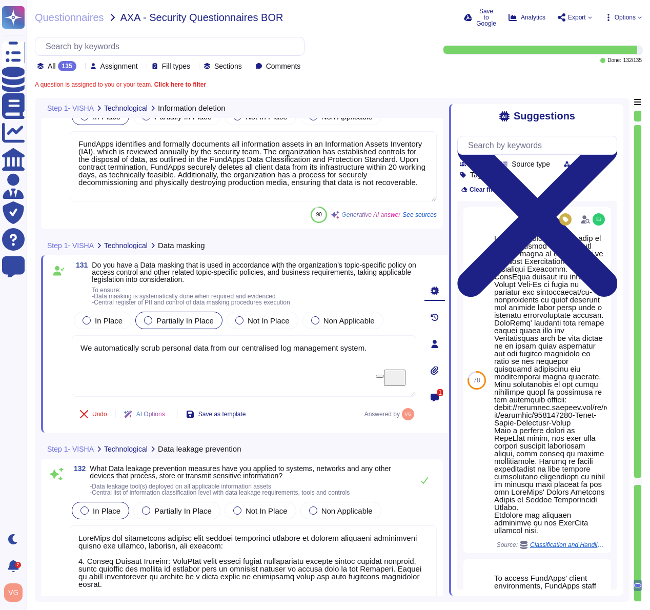
click at [640, 484] on div at bounding box center [637, 481] width 7 height 7
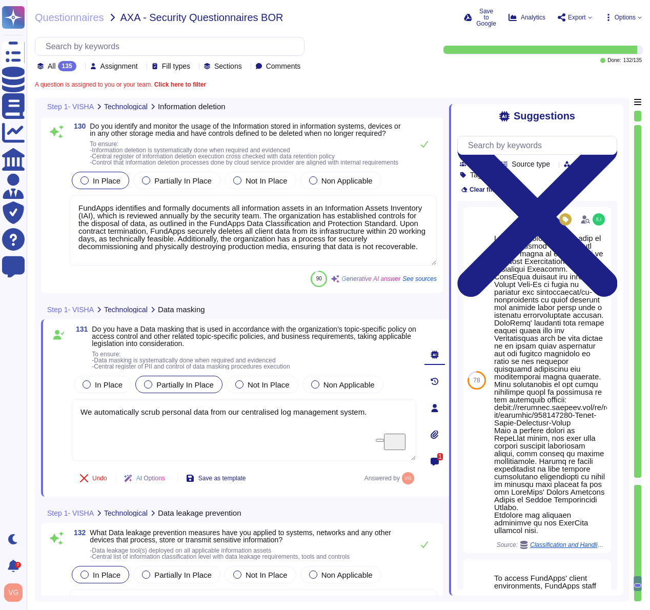
type textarea "The company's board of directors or a relevant subcommittee is briefed by senio…"
type textarea "The risk assessment process includes consideration of threats and vulnerabiliti…"
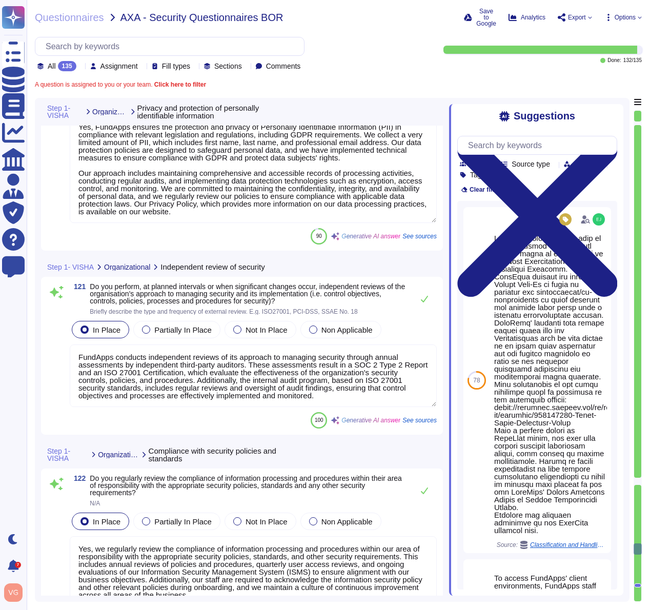
type textarea "Yes, FundApps ensures the protection and privacy of Personally Identifiable Inf…"
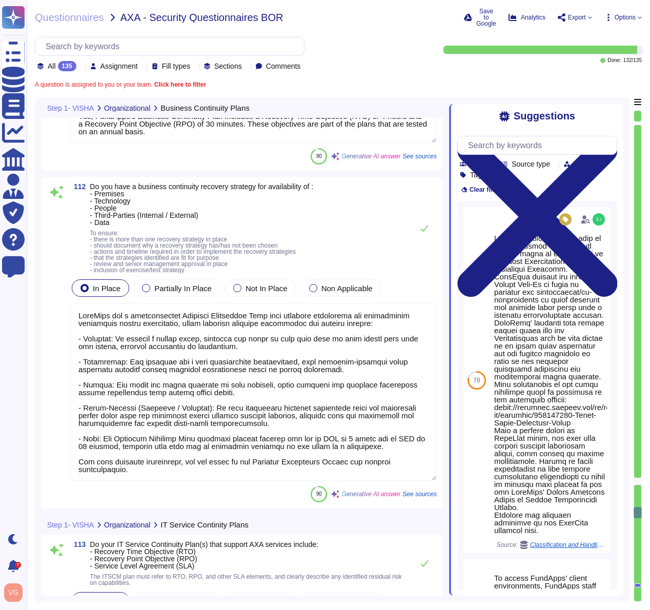
type textarea "FundApps's Business Continuity Management (BCM) plans address various impacts o…"
type textarea "Please refer to our Business Continuity Policy ([URL][DOMAIN_NAME])."
type textarea "Yes, within our Business Continuity plans, key tasks and activities for both St…"
type textarea "Yes, FundApps's Business Continuity Plan includes a Recovery Time Objective (RT…"
type textarea "FundApps has a comprehensive Business Continuity Plan that outlines strategies …"
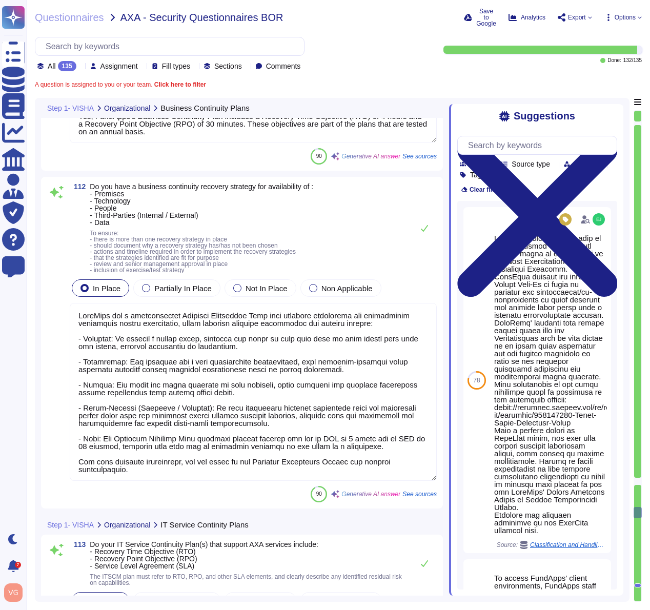
type textarea "FundApps's IT Service Continuity Plans include the following: - Recovery Time O…"
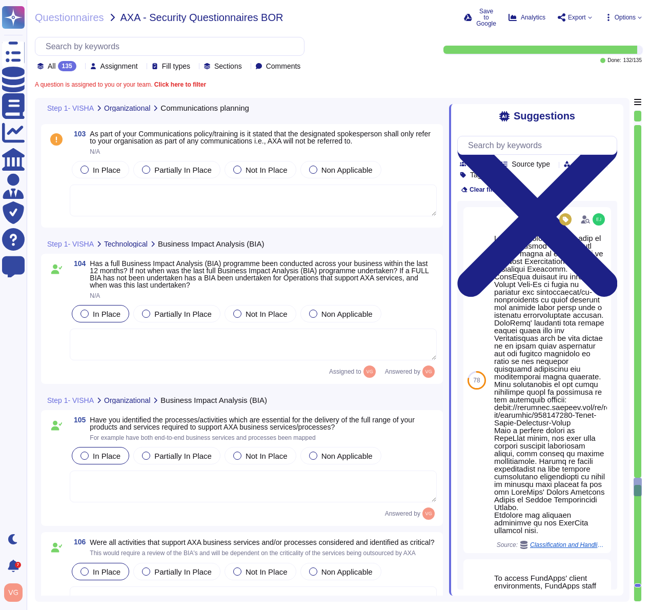
click at [640, 583] on div at bounding box center [637, 585] width 7 height 4
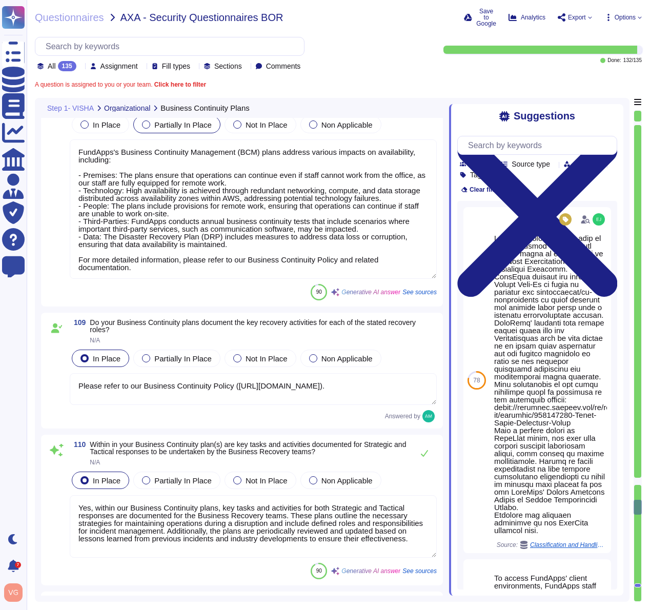
type textarea "Yes, FundApps's Business Continuity Plan includes a Recovery Time Objective (RT…"
type textarea "FundApps has a comprehensive Business Continuity Plan that outlines strategies …"
type textarea "FundApps's IT Service Continuity Plans include the following: - Recovery Time O…"
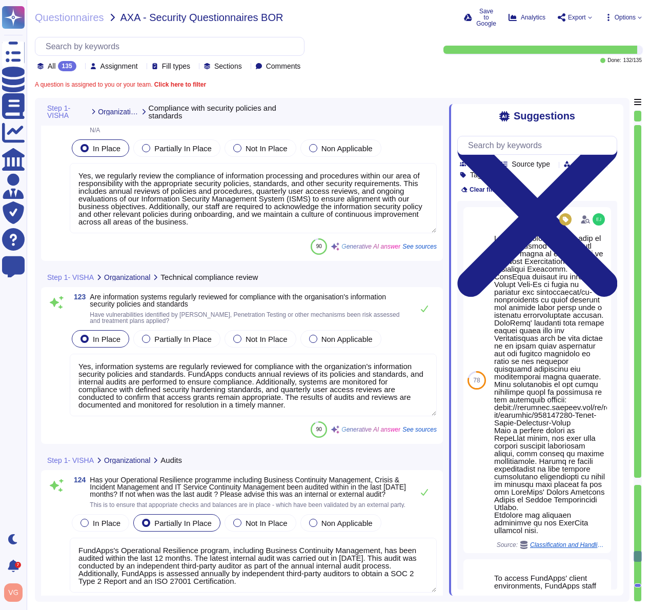
type textarea "Yes, information systems are regularly reviewed for compliance with the organiz…"
type textarea "FundApps's Operational Resilience program, including Business Continuity Manage…"
type textarea "FundApps holds an ISO 27001 Certification and a SOC 2 Type 2 Report. No other c…"
type textarea "Yes, we have assessed the risks to our operations and have taken the necessary …"
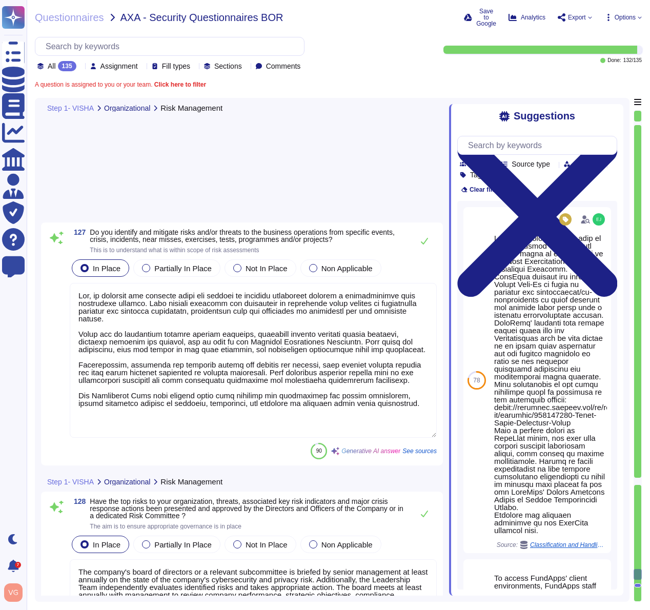
type textarea "Yes, we identify and mitigate risks and threats to business operations through …"
type textarea "The company's board of directors or a relevant subcommittee is briefed by senio…"
type textarea "The risk assessment process includes consideration of threats and vulnerabiliti…"
type textarea "FundApps identifies and formally documents all information assets in an Informa…"
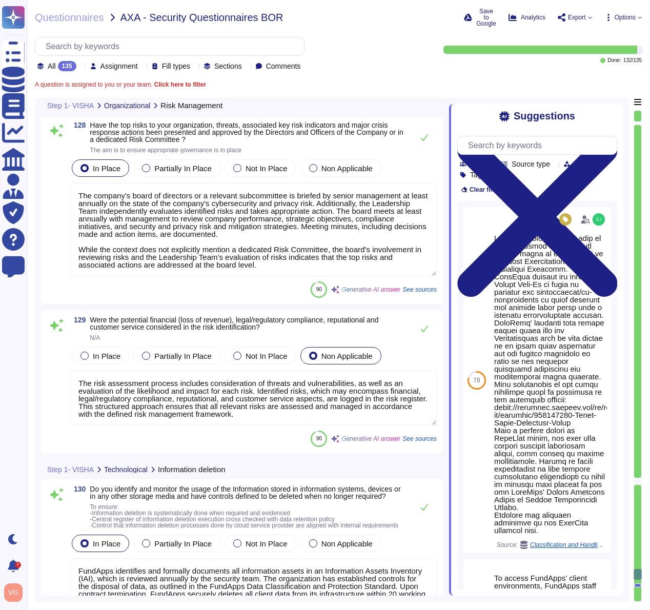
scroll to position [25288, 0]
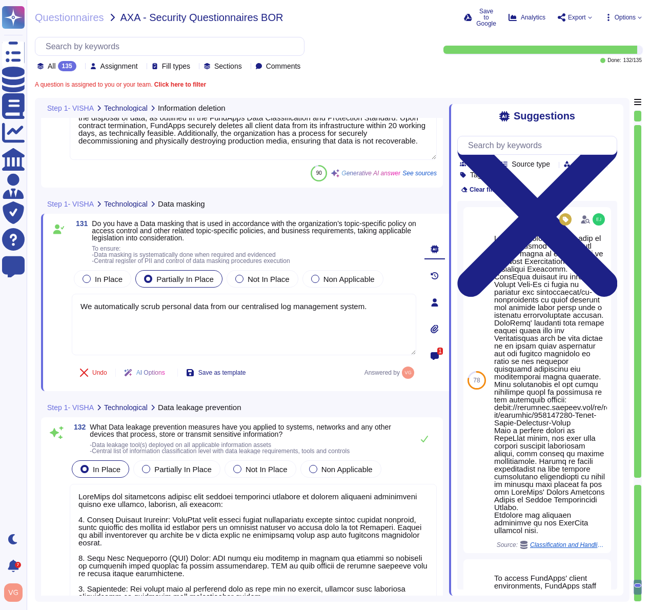
type textarea "We automatically scrub personal data from our centralised log management system."
type textarea "FundApps has implemented several data leakage prevention measures to protect se…"
type textarea "FundApps manages access to external websites by ensuring that users are made aw…"
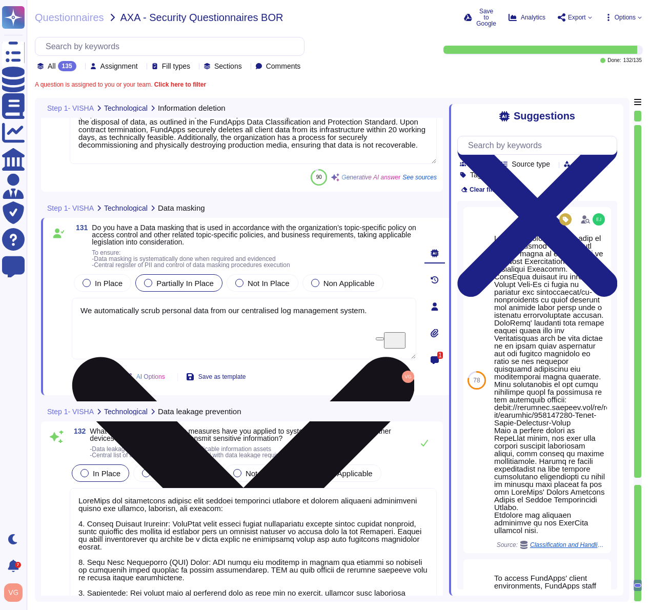
type textarea "FundApps manages access to external websites by ensuring that users are made aw…"
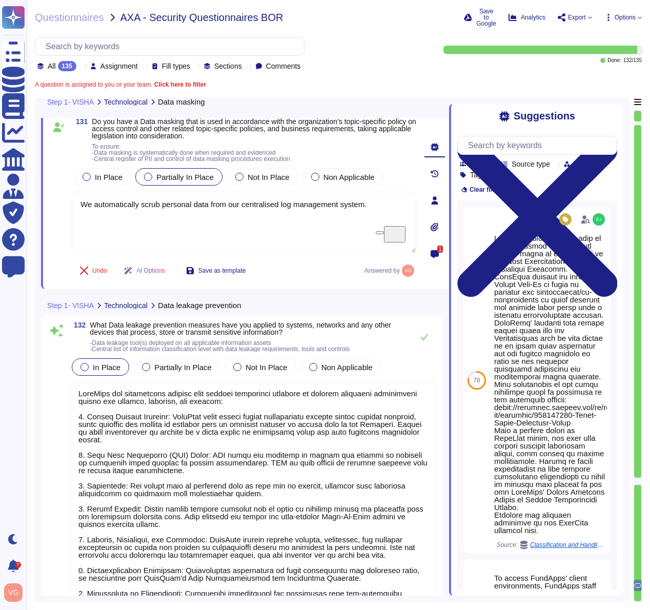
scroll to position [0, 0]
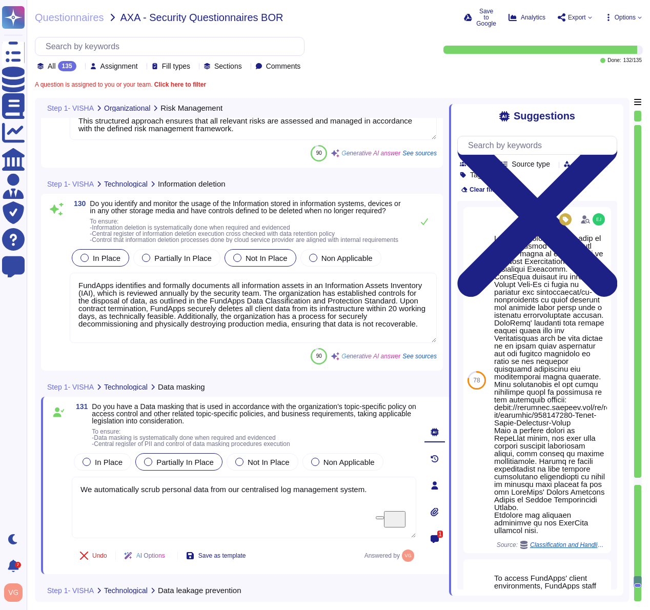
type textarea "The company's board of directors or a relevant subcommittee is briefed by senio…"
type textarea "The risk assessment process includes consideration of threats and vulnerabiliti…"
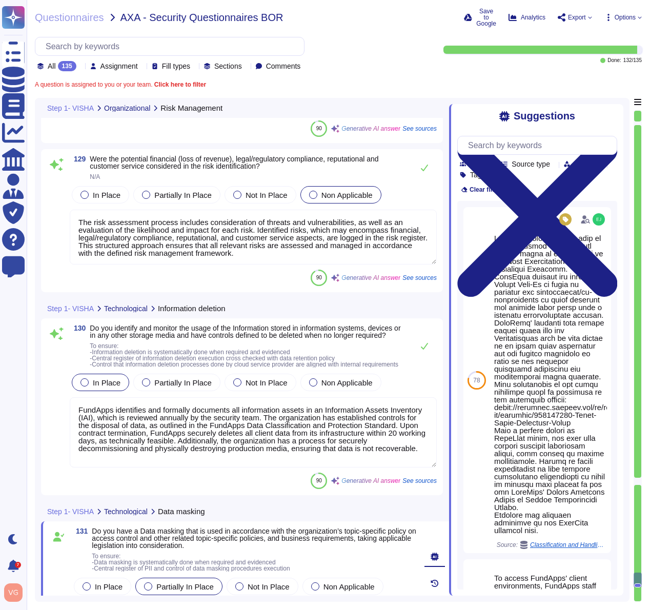
scroll to position [24992, 0]
click at [75, 67] on div "135" at bounding box center [67, 66] width 18 height 10
click at [88, 118] on div "To do 3" at bounding box center [88, 117] width 83 height 11
